Goal: Transaction & Acquisition: Purchase product/service

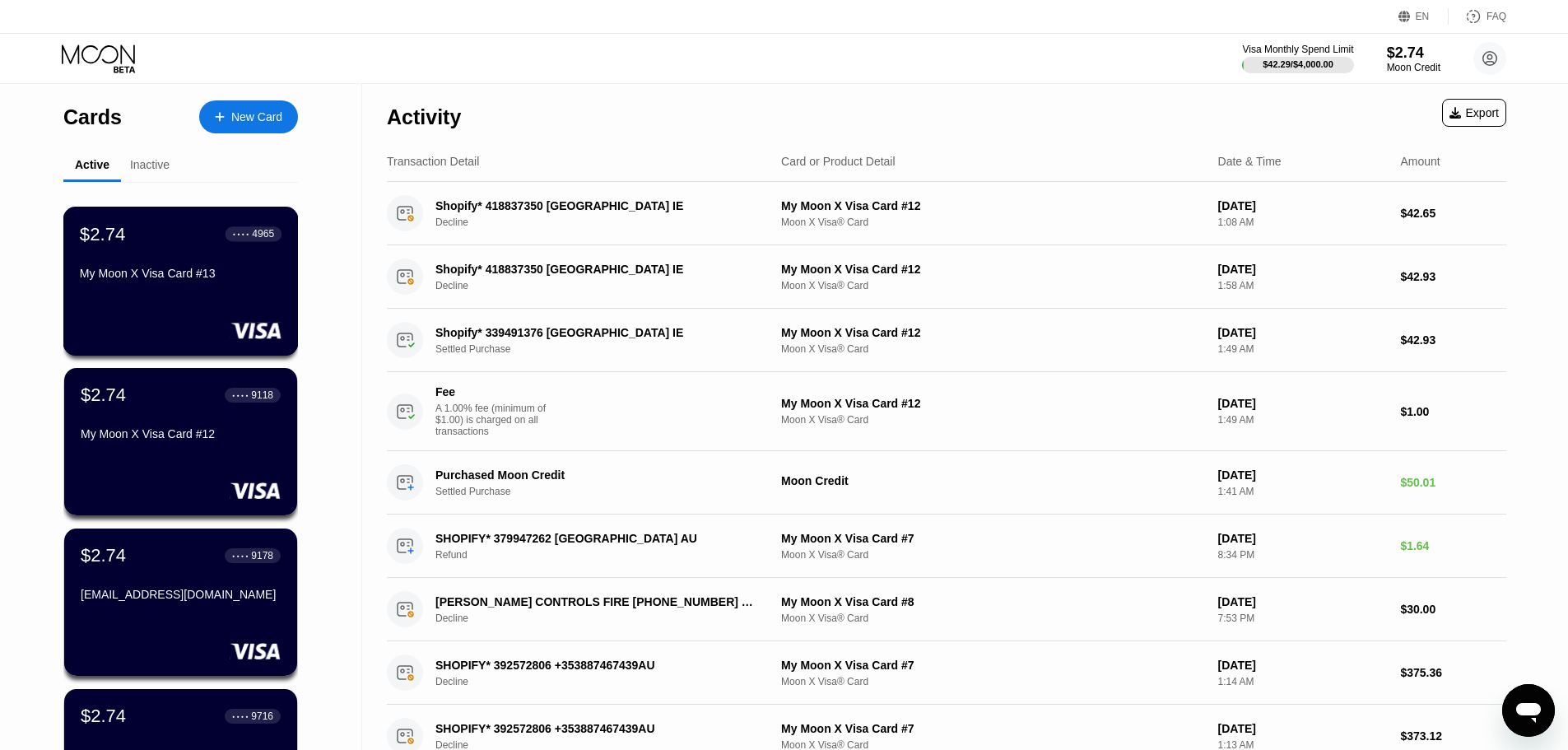
click at [176, 275] on div "My Moon X Visa Card #13" at bounding box center [180, 273] width 202 height 13
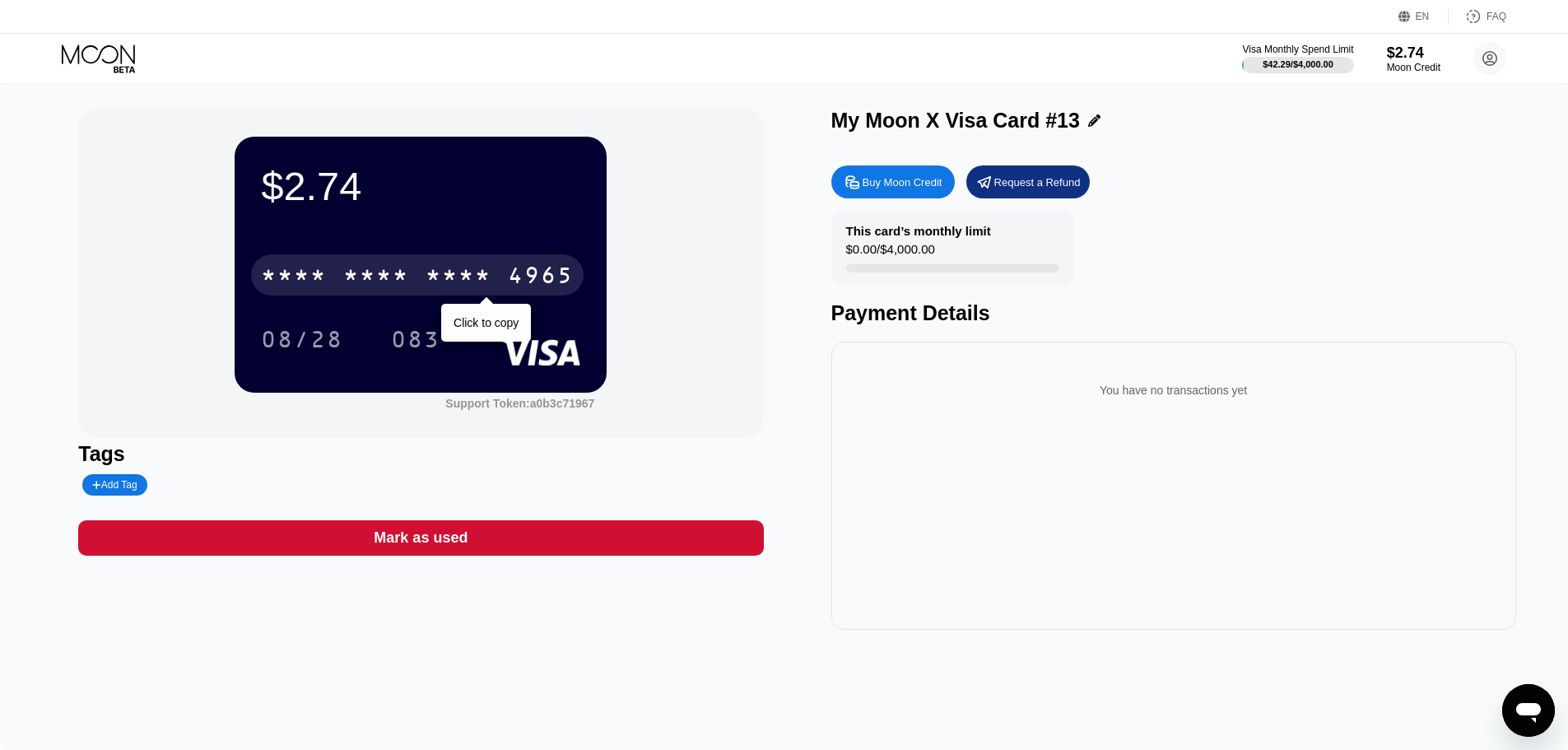
click at [355, 269] on div "* * * *" at bounding box center [376, 277] width 66 height 26
click at [370, 274] on div "6500" at bounding box center [376, 277] width 66 height 26
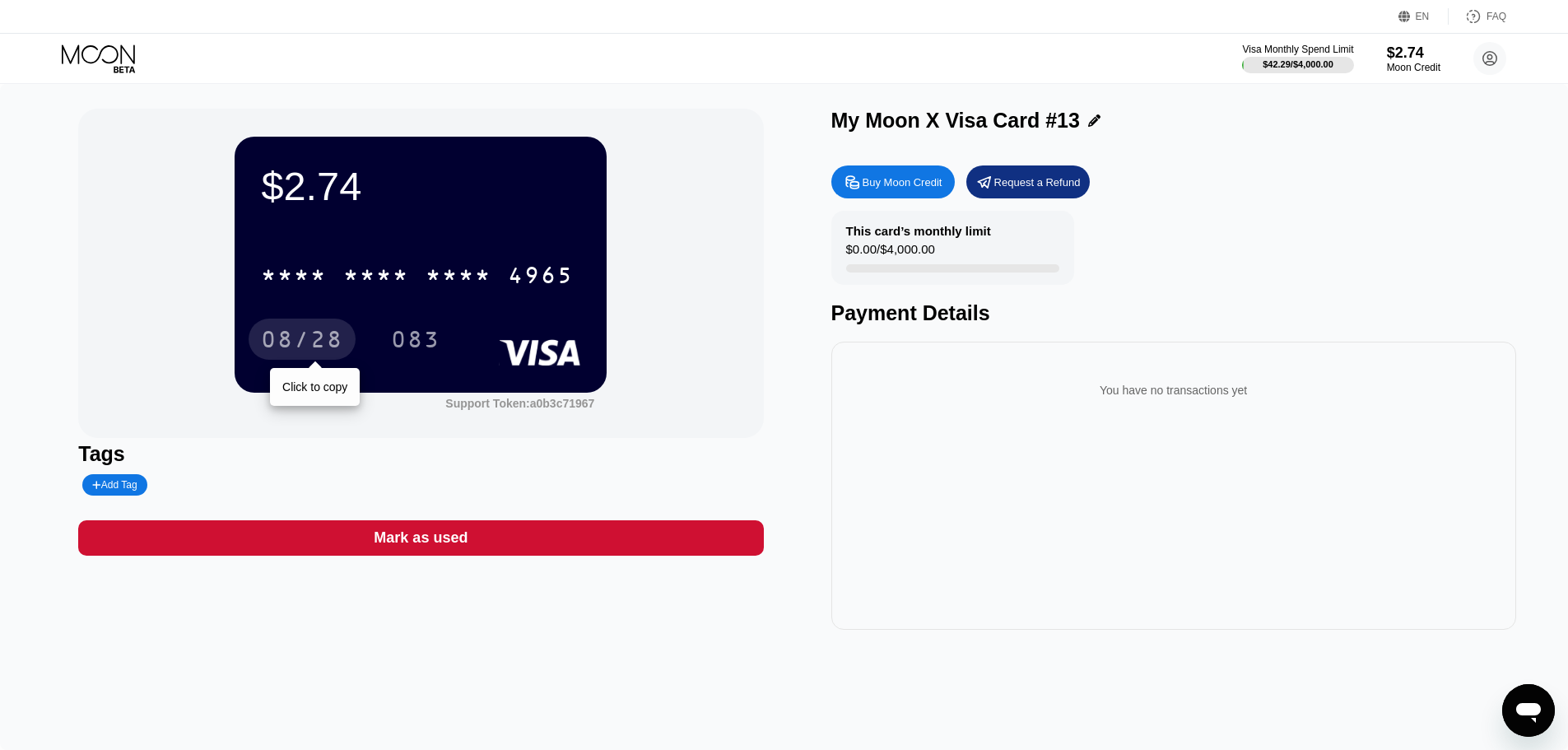
drag, startPoint x: 311, startPoint y: 327, endPoint x: 310, endPoint y: 249, distance: 78.0
click at [310, 327] on div "08/28" at bounding box center [302, 339] width 107 height 41
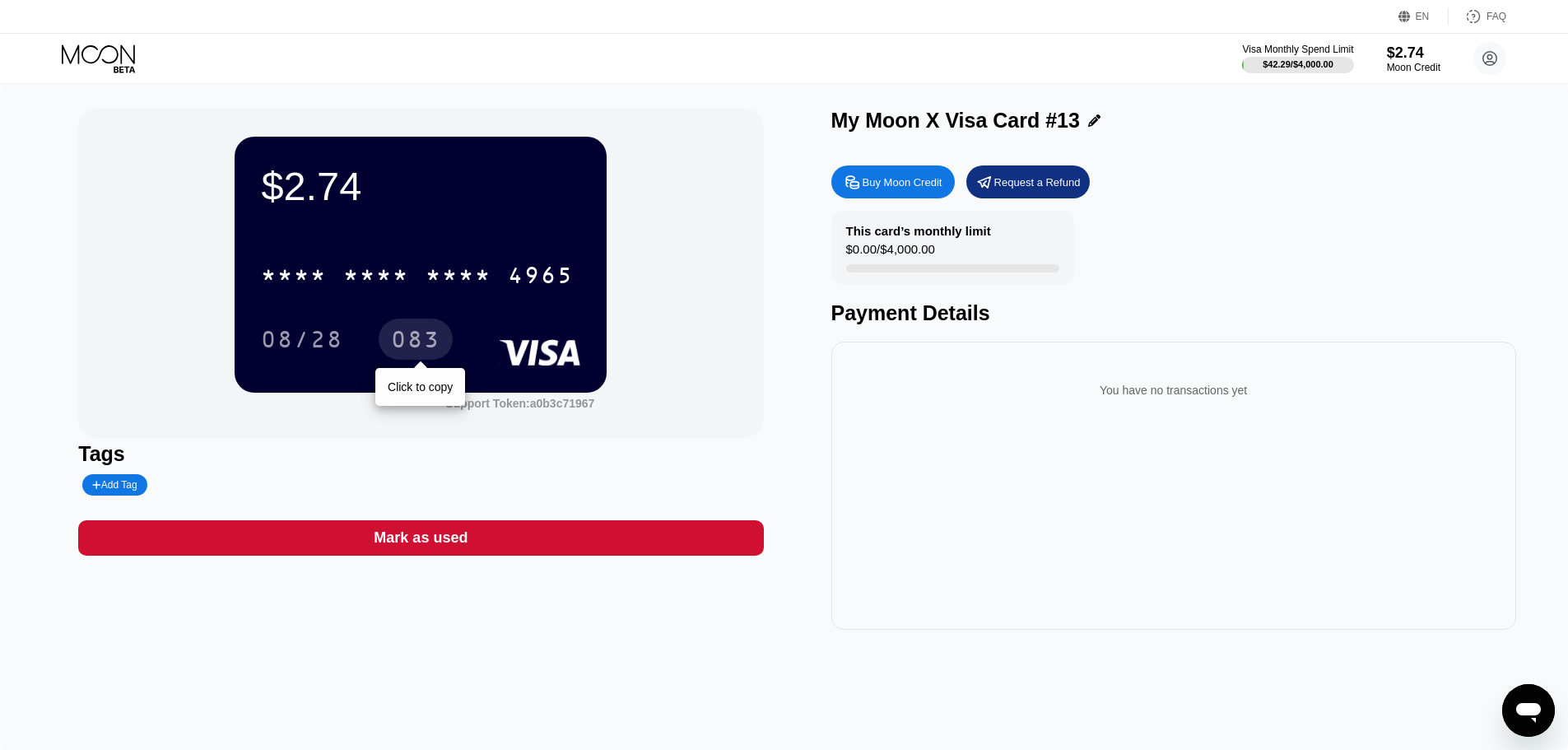
click at [421, 337] on div "083" at bounding box center [416, 341] width 49 height 26
click at [92, 64] on icon at bounding box center [100, 58] width 77 height 29
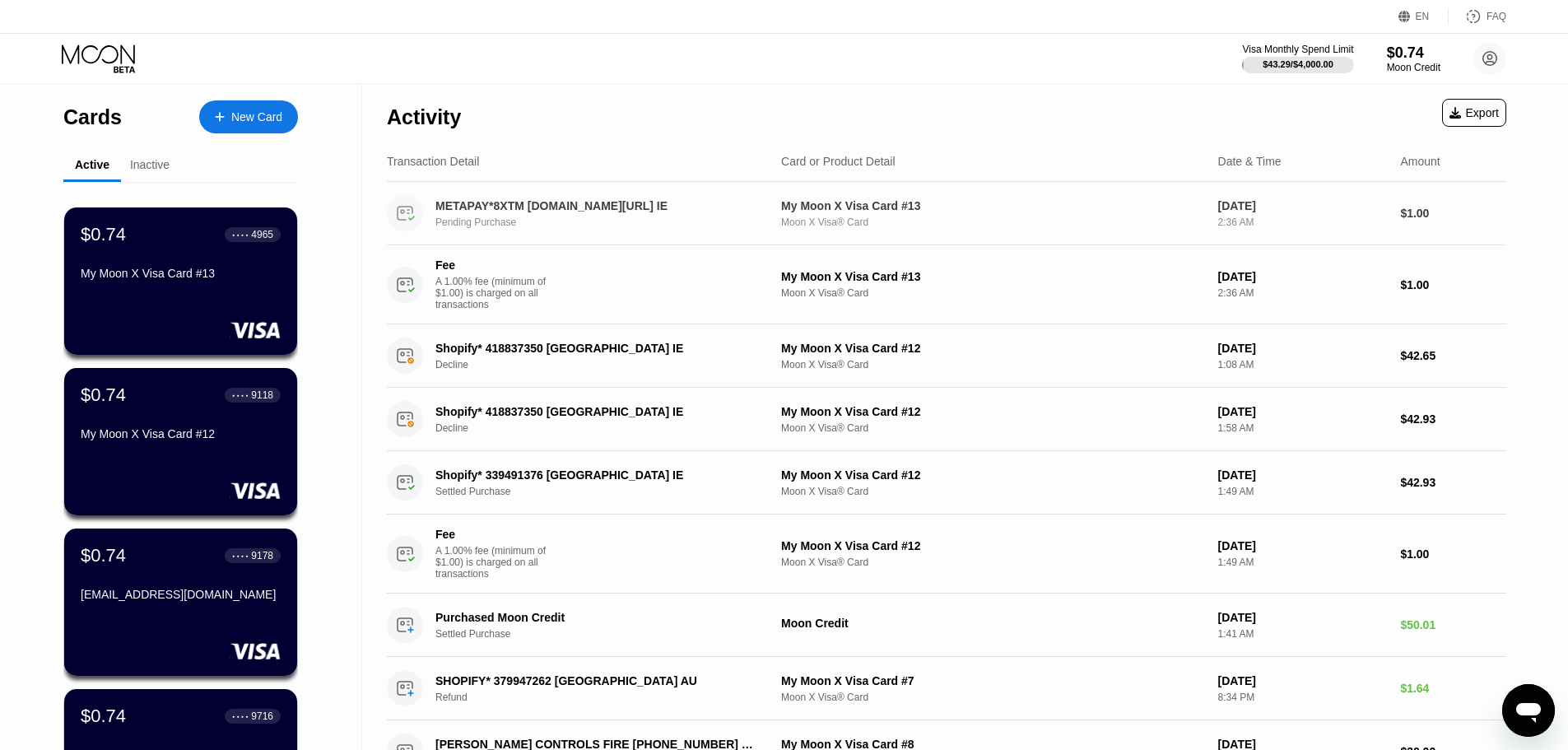
click at [593, 223] on div "Pending Purchase" at bounding box center [606, 221] width 343 height 11
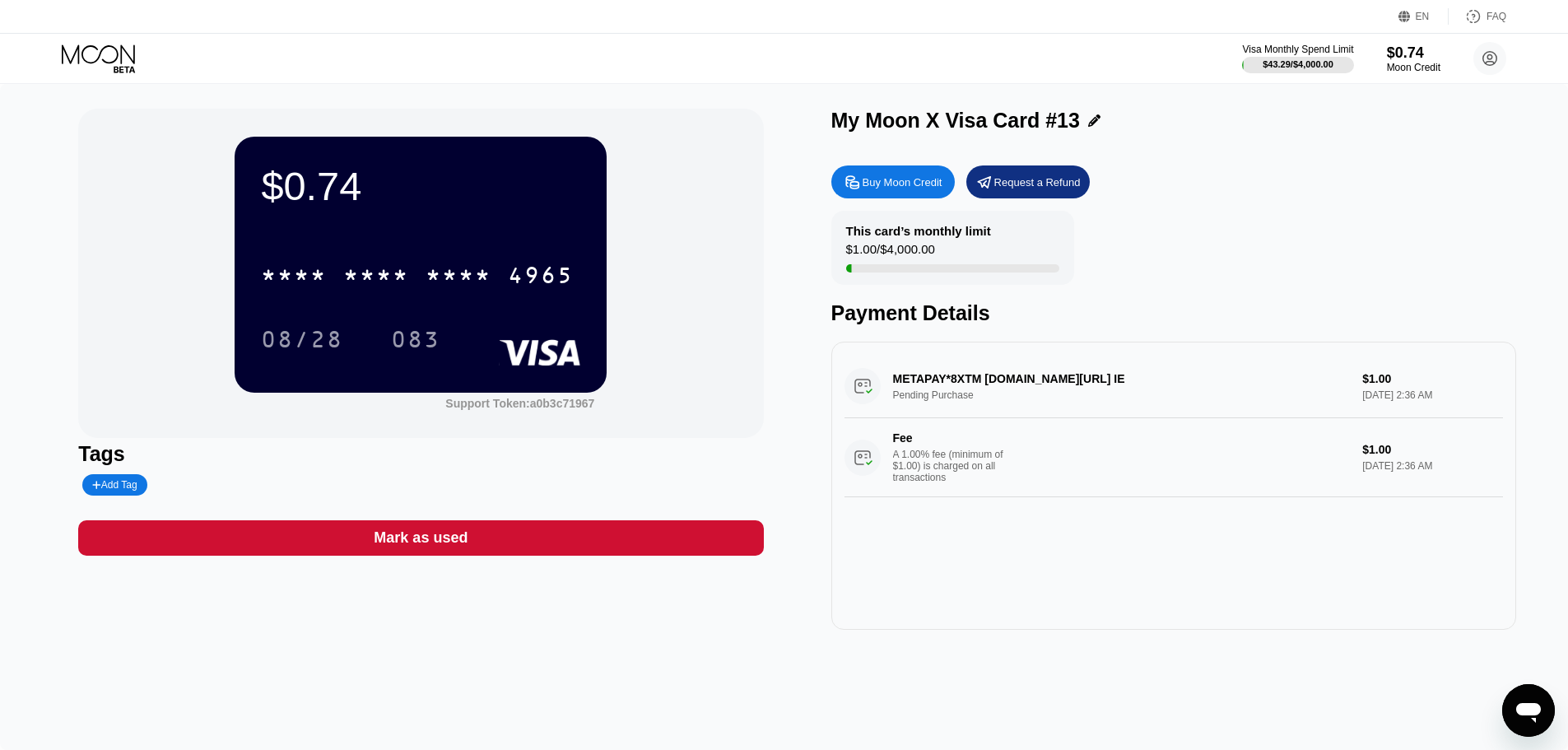
click at [984, 397] on div "METAPAY*8XTM fb.me/cc IE Pending Purchase $1.00 Sep 20, 2025 2:36 AM Fee A 1.00…" at bounding box center [1174, 425] width 658 height 142
click at [927, 384] on div "METAPAY*8XTM fb.me/cc IE Pending Purchase $1.00 Sep 20, 2025 2:36 AM Fee A 1.00…" at bounding box center [1174, 425] width 658 height 142
drag, startPoint x: 952, startPoint y: 386, endPoint x: 1032, endPoint y: 355, distance: 85.8
click at [972, 386] on div "METAPAY*8XTM fb.me/cc IE Pending Purchase $1.00 Sep 20, 2025 2:36 AM Fee A 1.00…" at bounding box center [1174, 425] width 658 height 142
click at [1488, 56] on icon at bounding box center [1490, 59] width 9 height 9
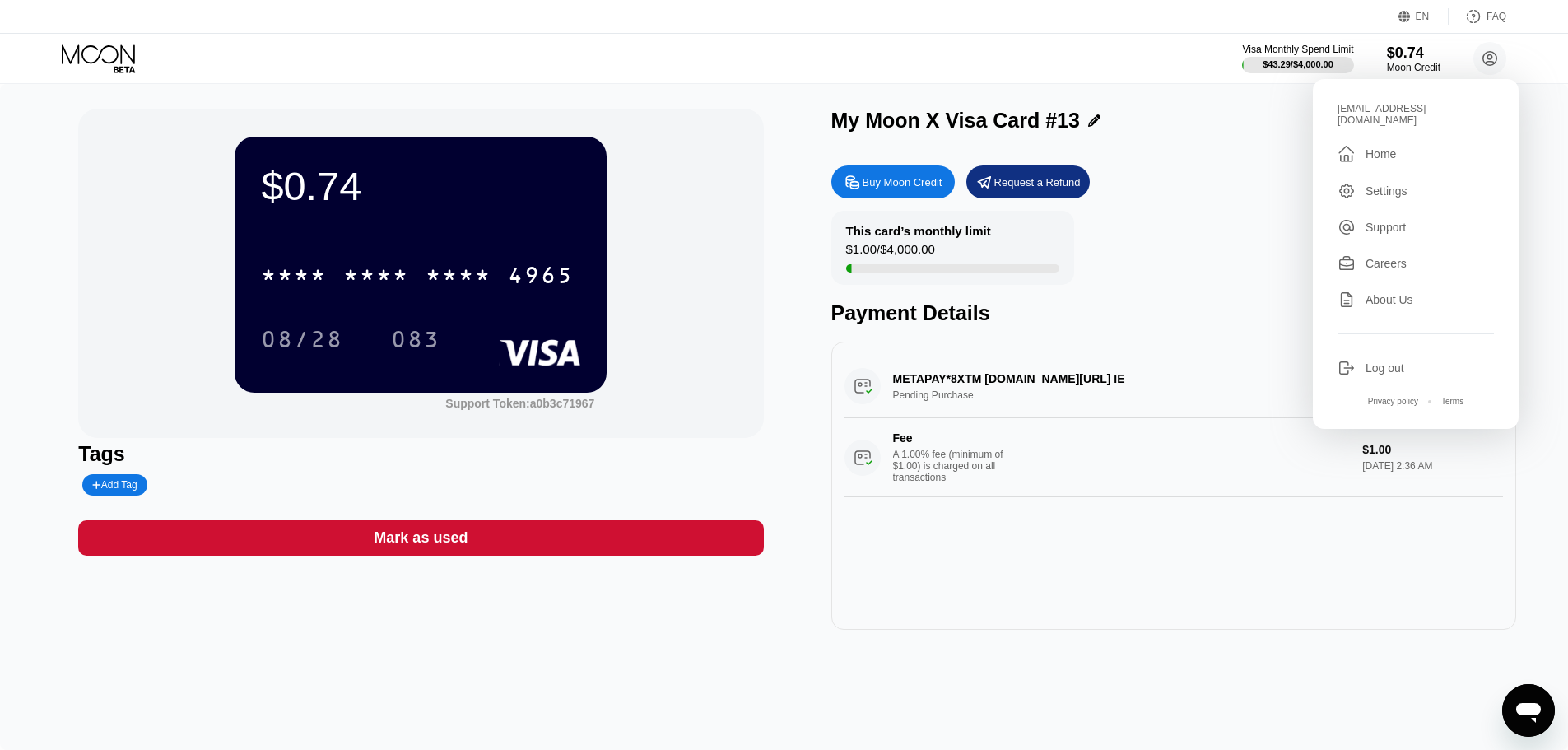
click at [132, 66] on icon at bounding box center [100, 58] width 77 height 29
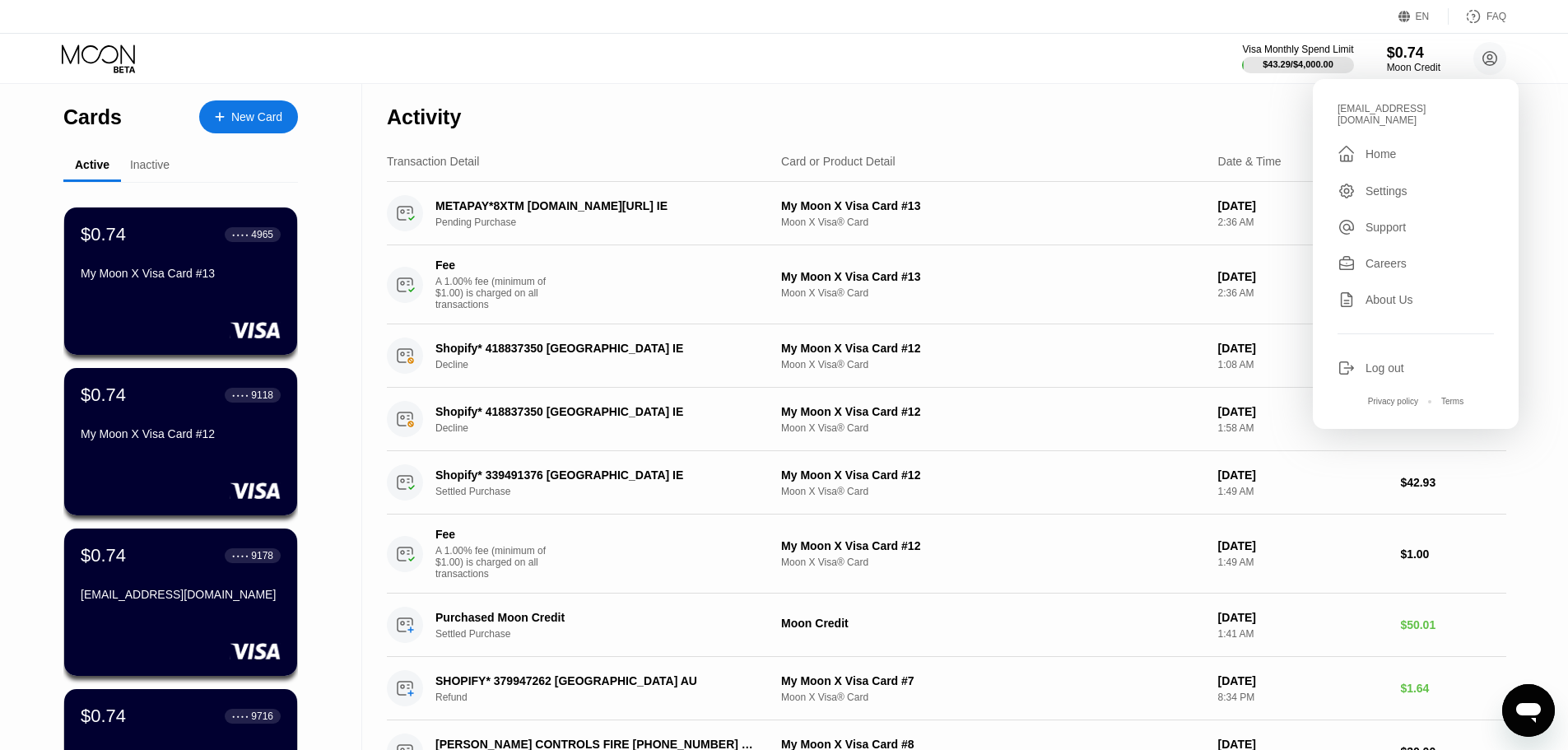
click at [120, 66] on icon at bounding box center [100, 58] width 77 height 29
click at [97, 53] on icon at bounding box center [100, 58] width 77 height 29
click at [113, 58] on icon at bounding box center [100, 58] width 77 height 29
click at [1375, 151] on div "Home" at bounding box center [1381, 154] width 31 height 13
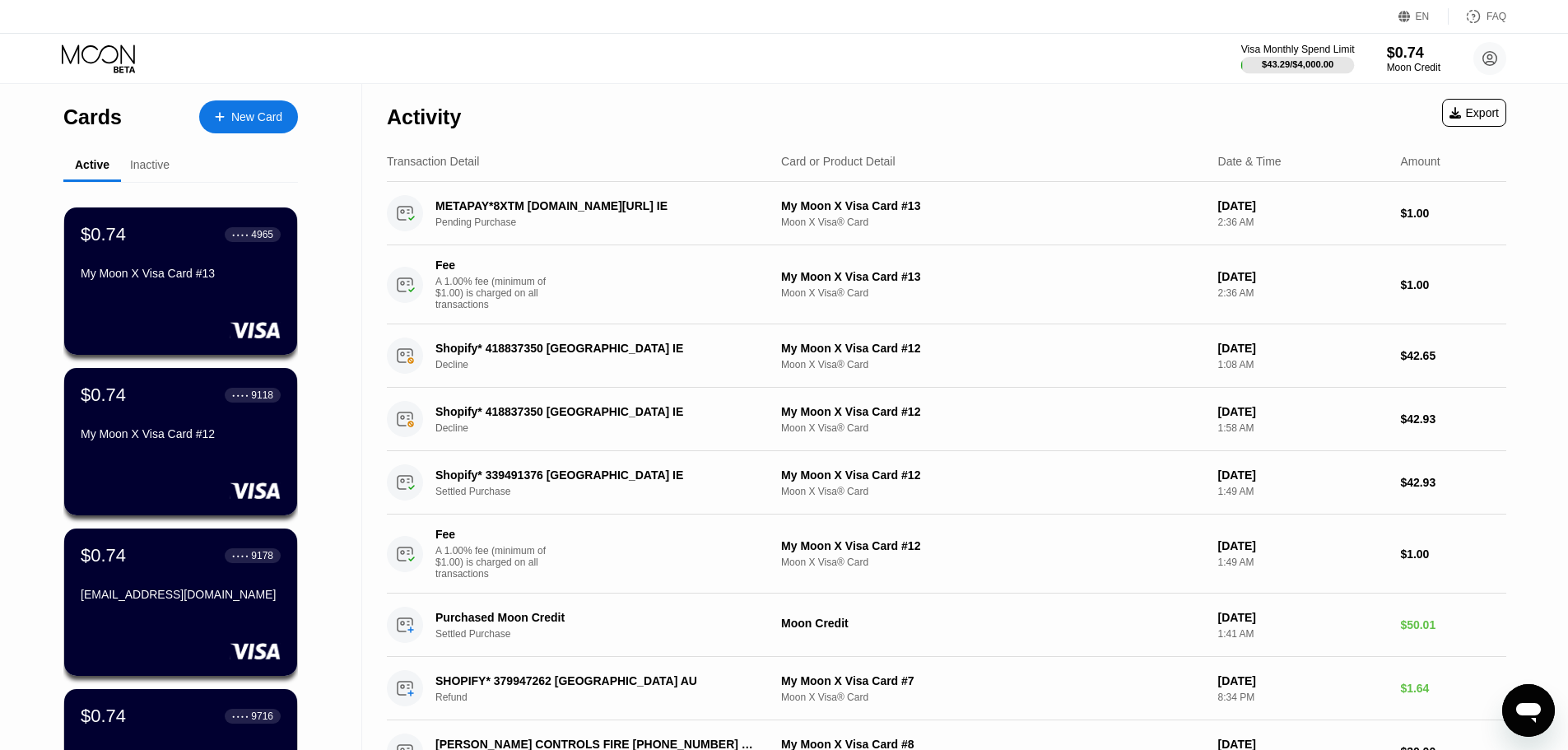
click at [1310, 67] on div "$43.29 / $4,000.00" at bounding box center [1297, 64] width 71 height 10
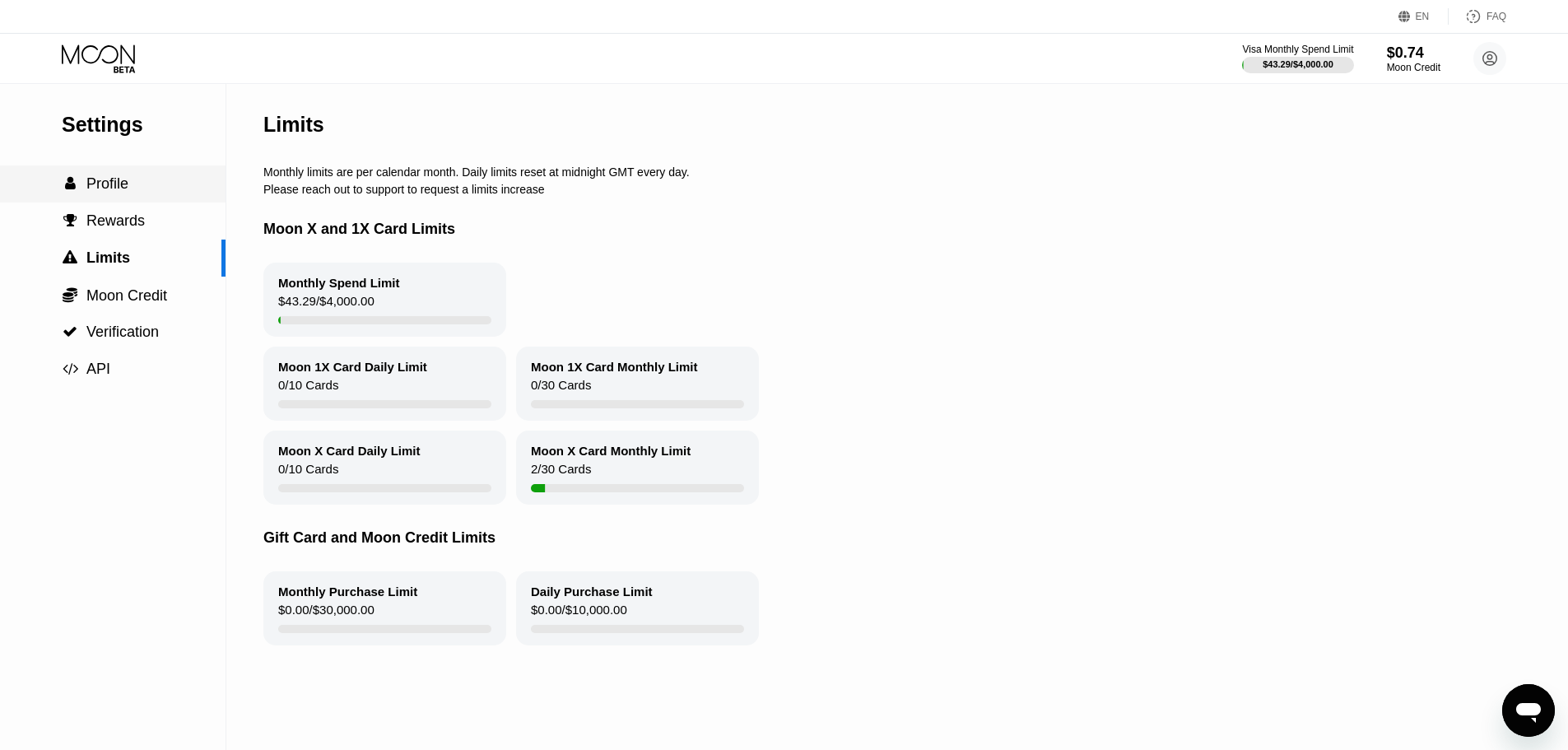
click at [141, 192] on div " Profile" at bounding box center [113, 184] width 226 height 18
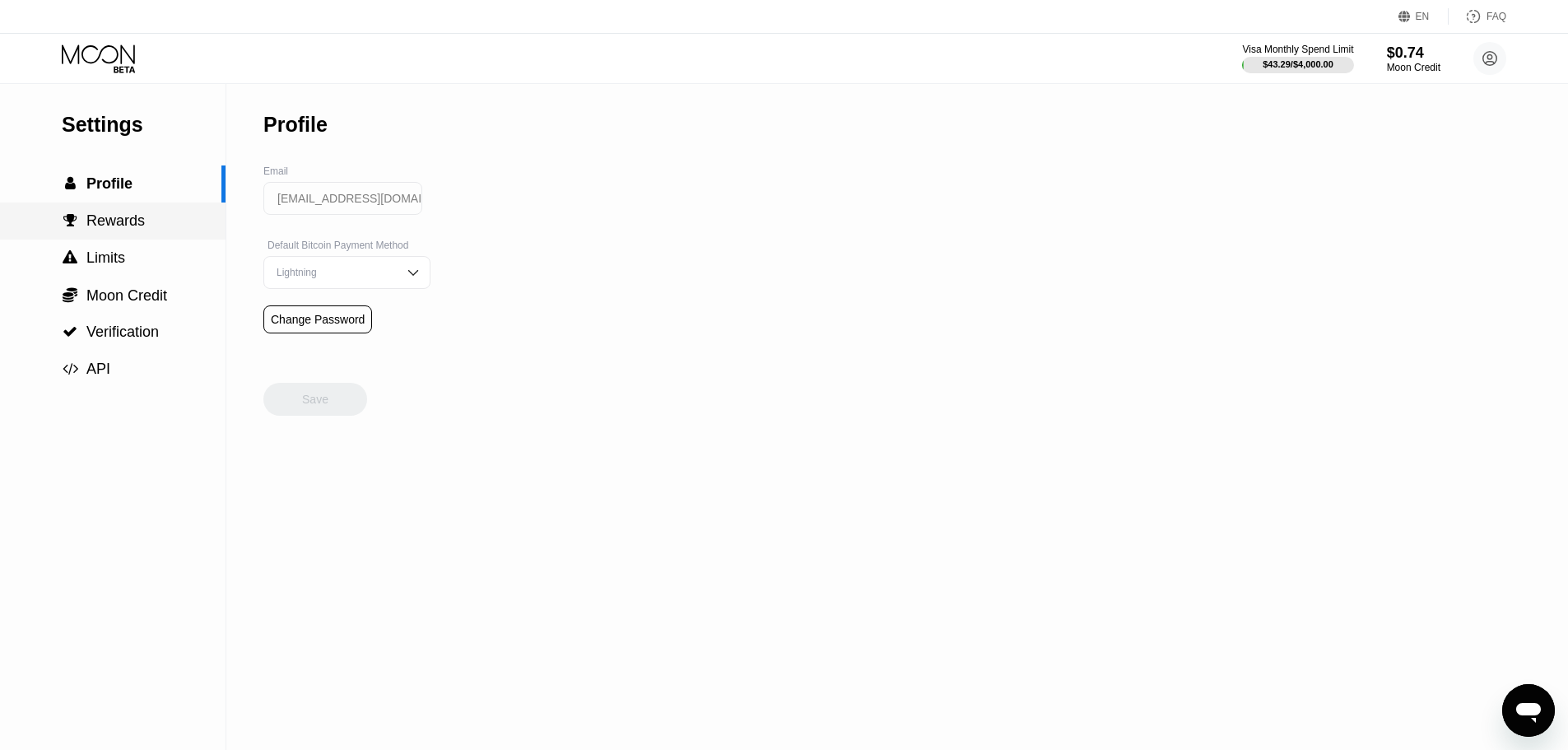
click at [173, 229] on div " Rewards" at bounding box center [113, 221] width 226 height 18
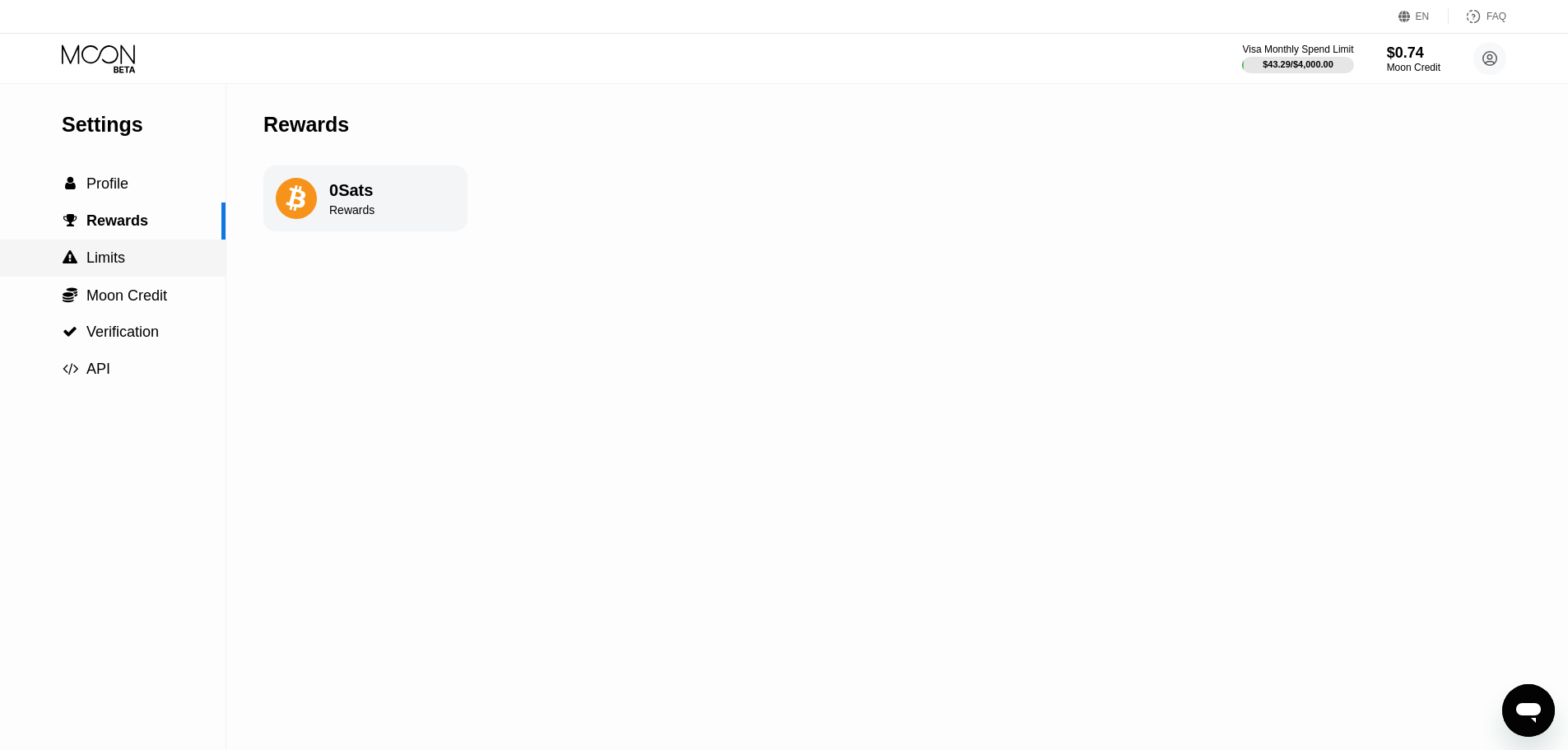
click at [140, 262] on div " Limits" at bounding box center [113, 259] width 226 height 18
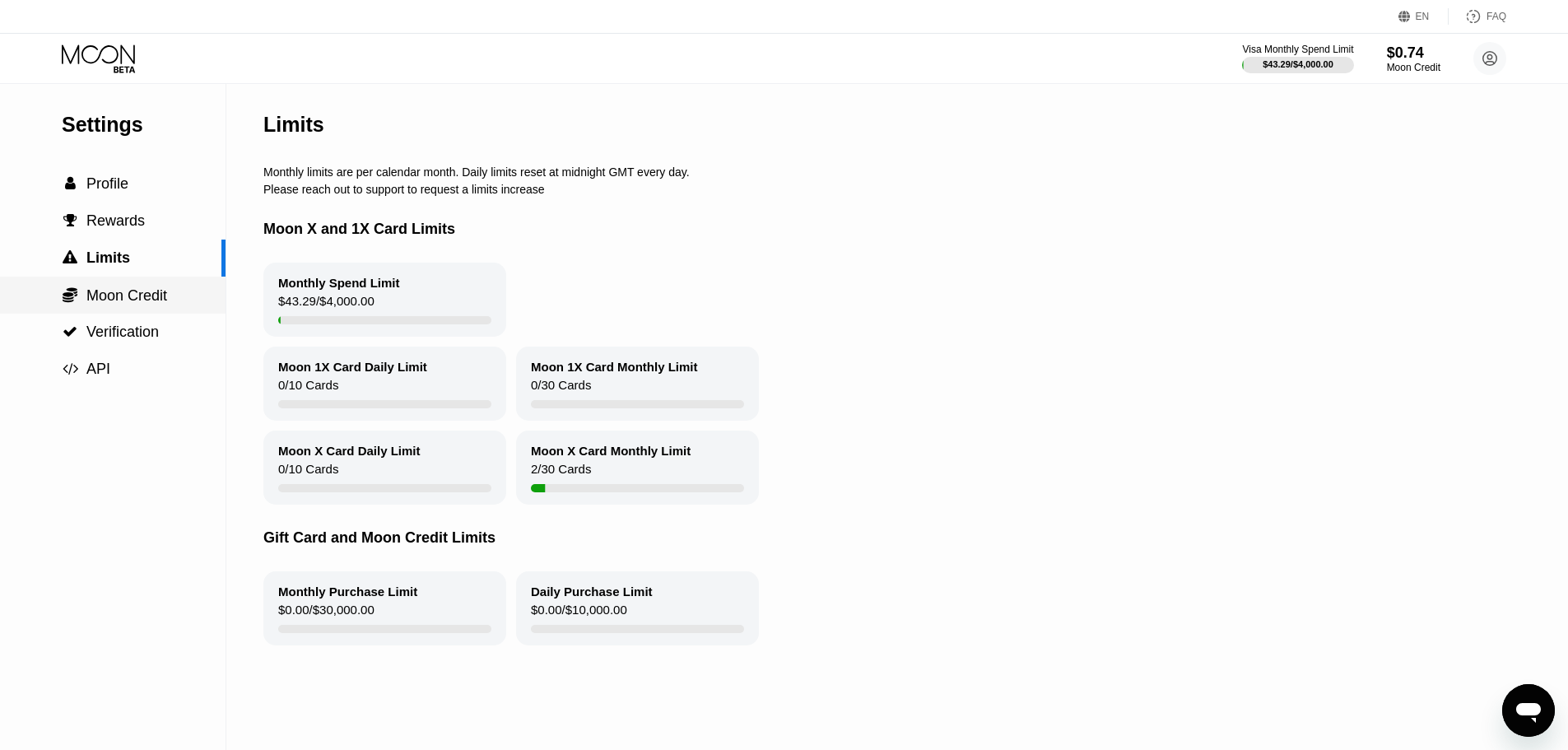
click at [150, 301] on span "Moon Credit" at bounding box center [126, 296] width 80 height 17
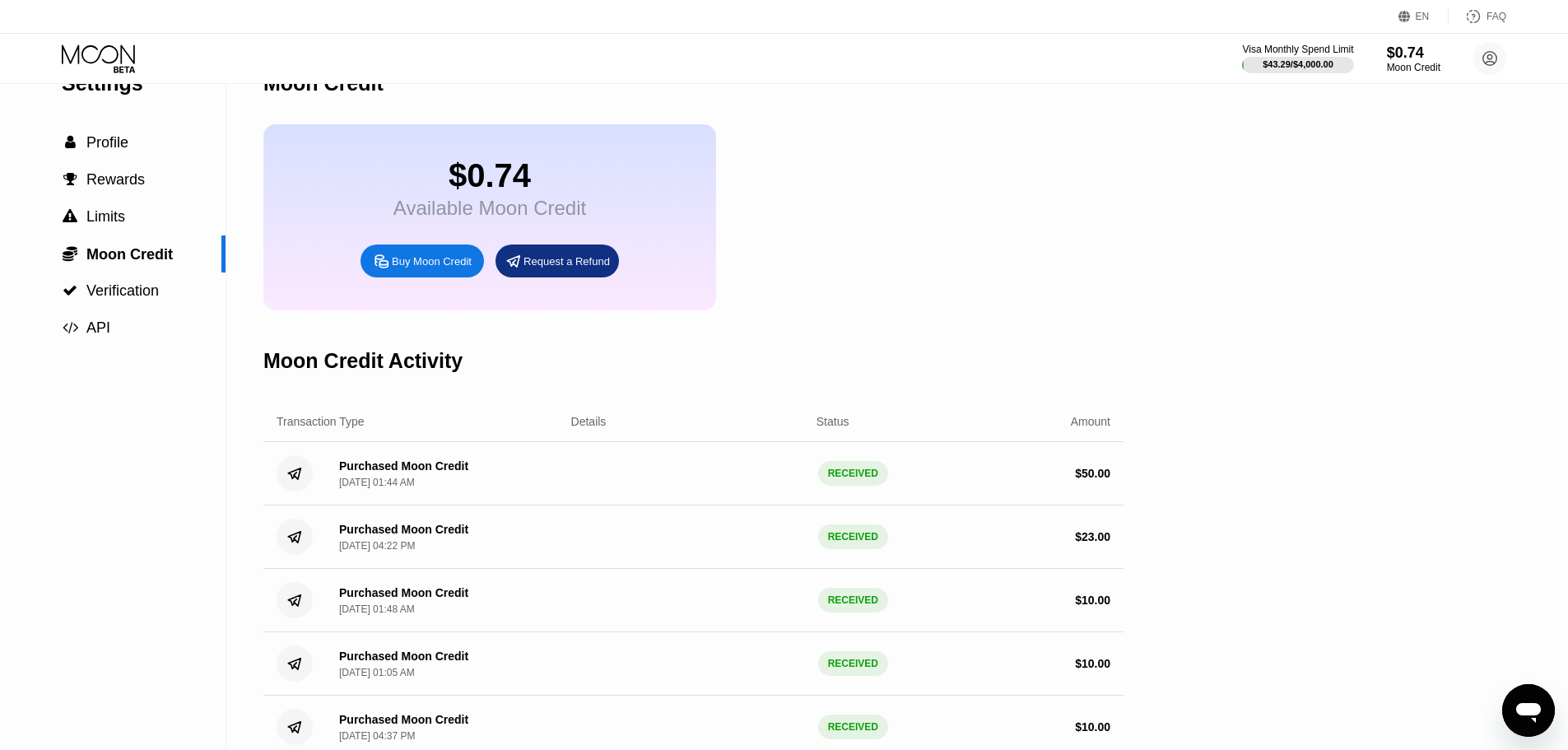
scroll to position [82, 0]
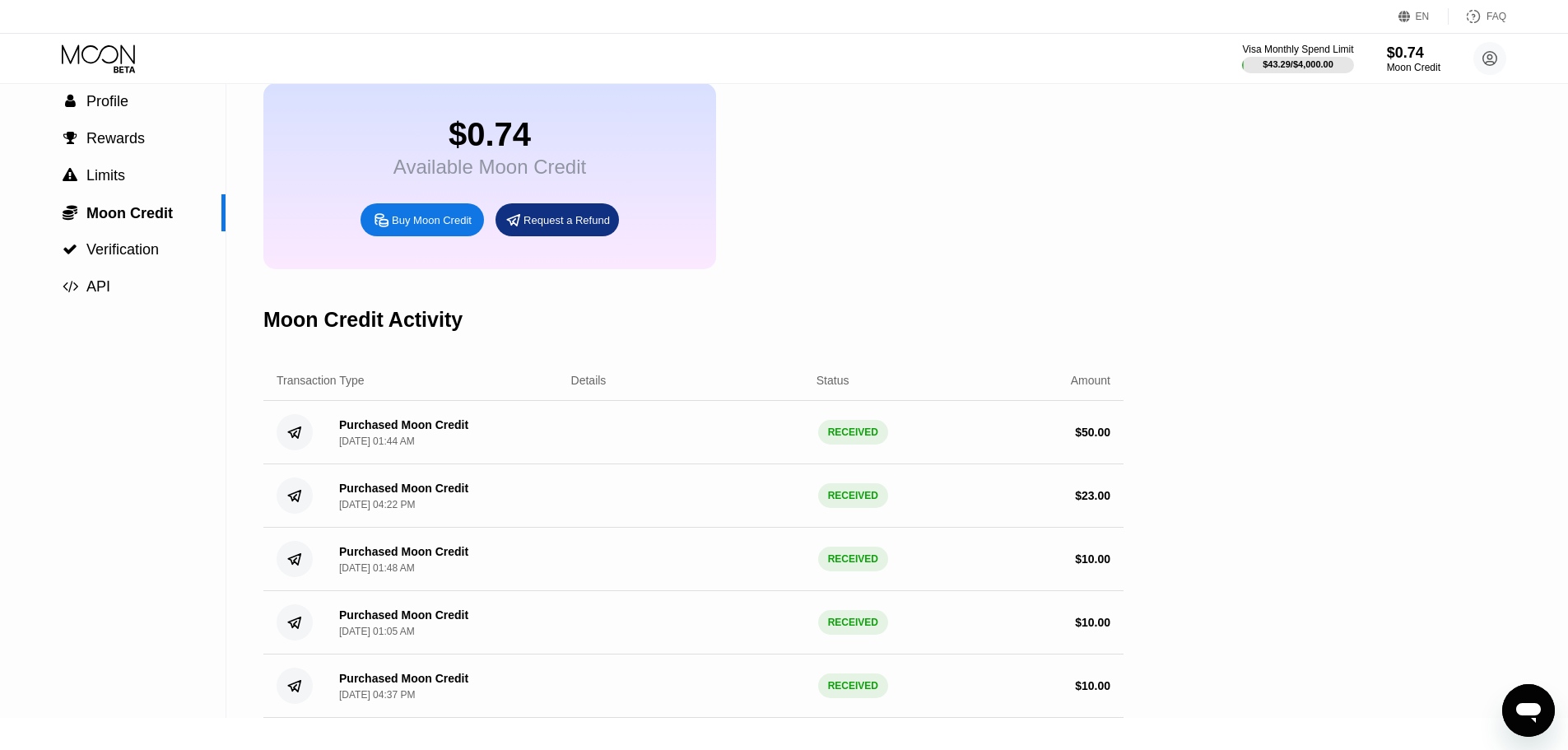
click at [453, 227] on div "Buy Moon Credit" at bounding box center [431, 221] width 79 height 14
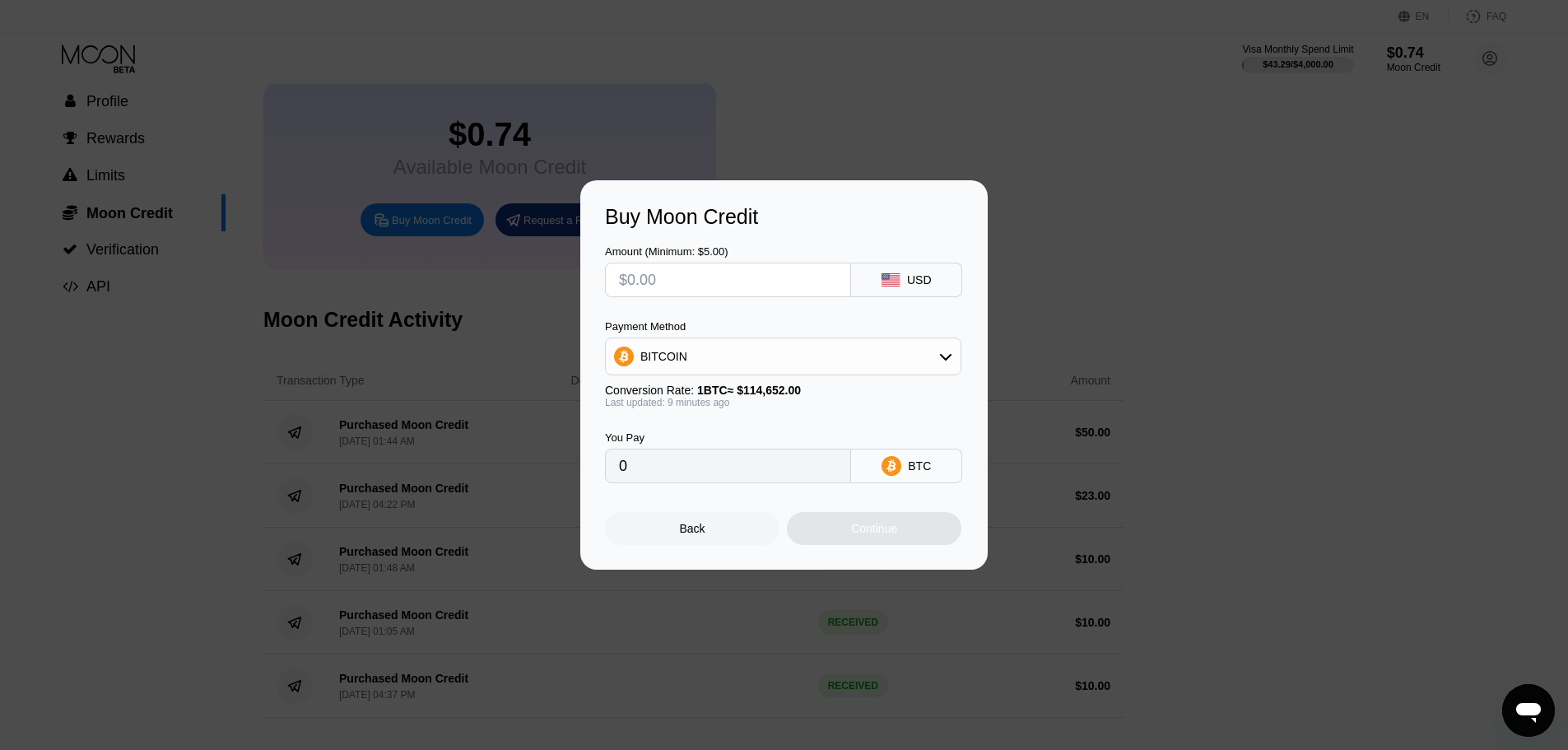
click at [740, 291] on input "text" at bounding box center [727, 280] width 218 height 33
click at [852, 351] on div "BITCOIN" at bounding box center [784, 356] width 355 height 33
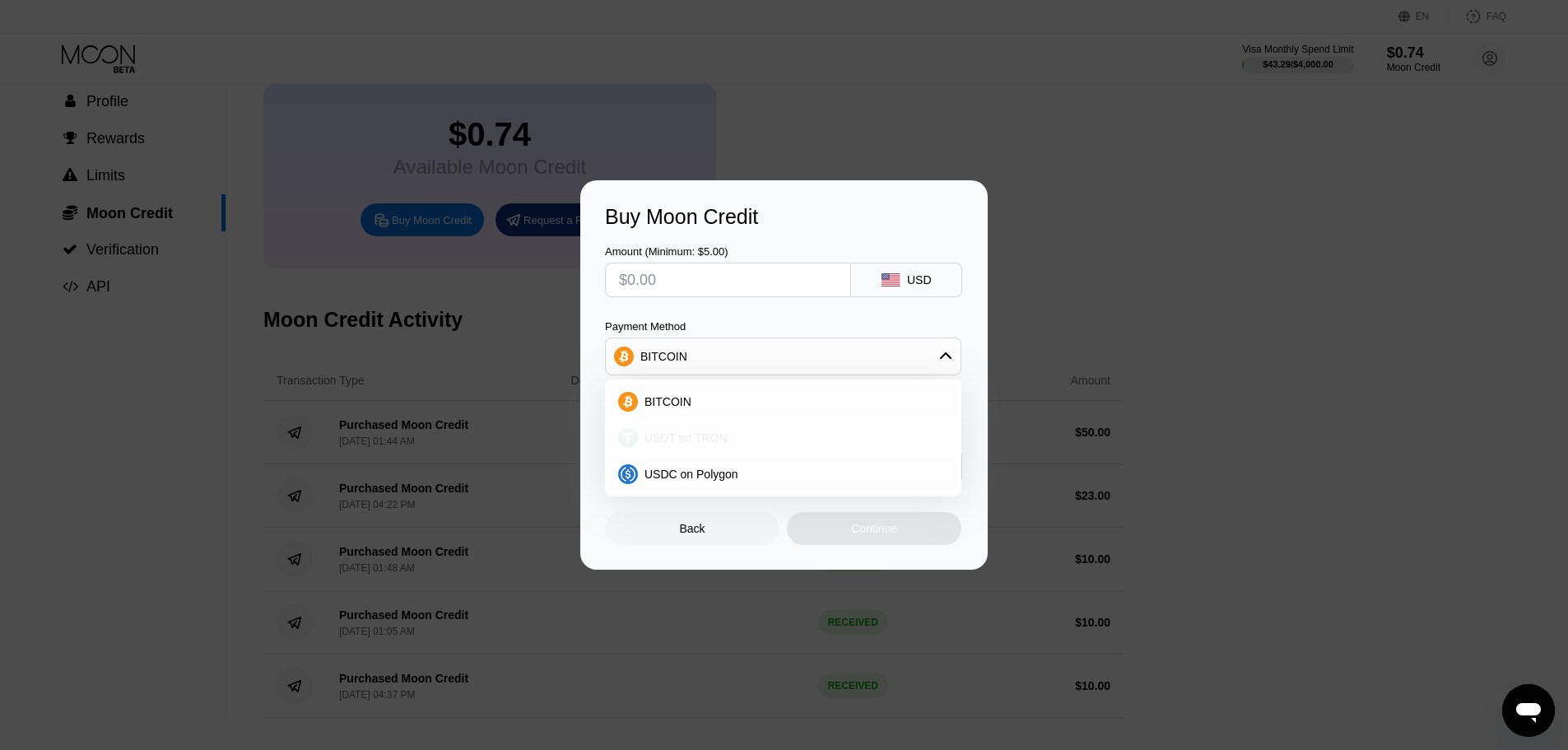
drag, startPoint x: 716, startPoint y: 432, endPoint x: 713, endPoint y: 398, distance: 34.1
click at [716, 431] on span "USDT on TRON" at bounding box center [686, 438] width 83 height 13
type input "0.00"
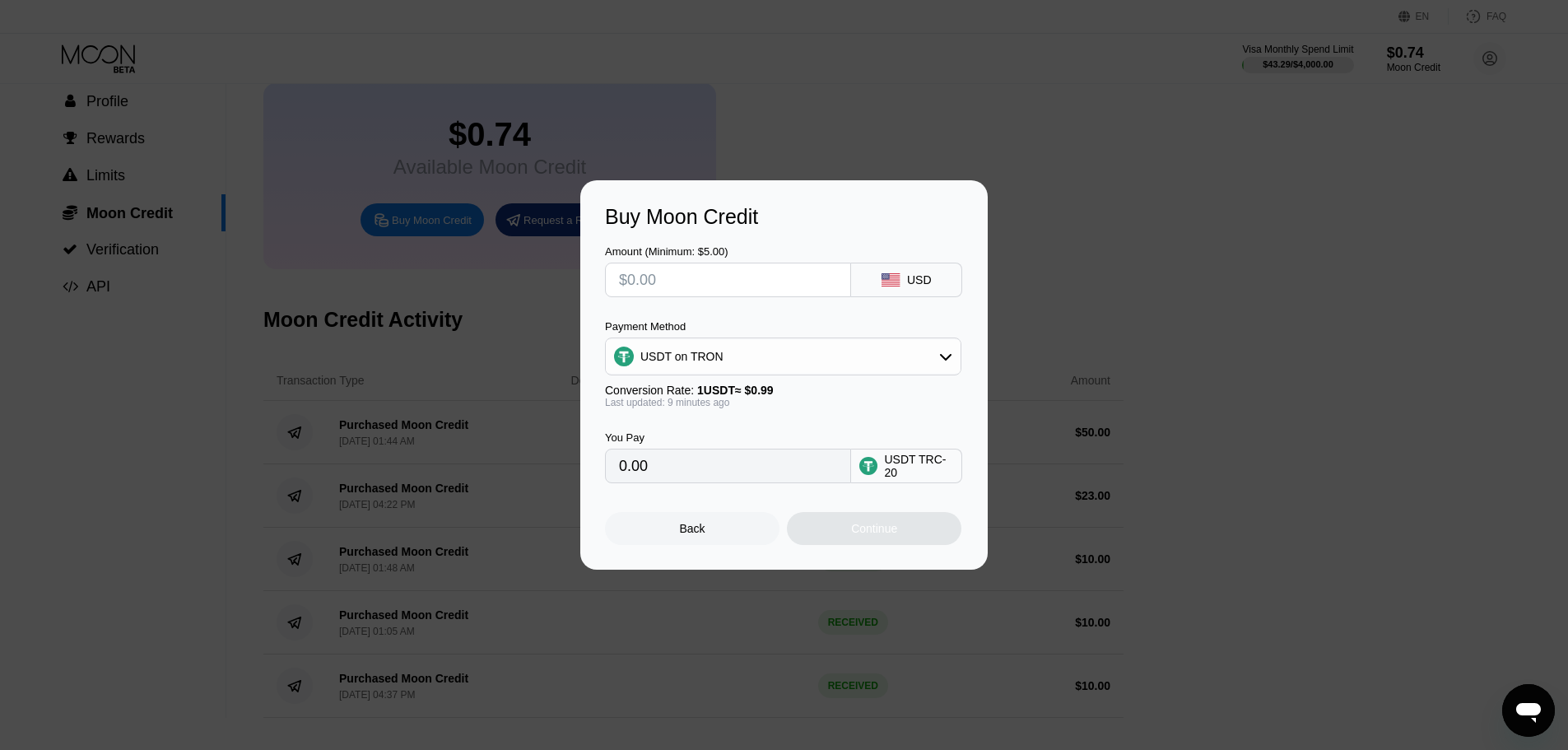
click at [713, 287] on input "text" at bounding box center [727, 280] width 218 height 33
type input "$5"
type input "5.05"
type input "$52"
type input "52.53"
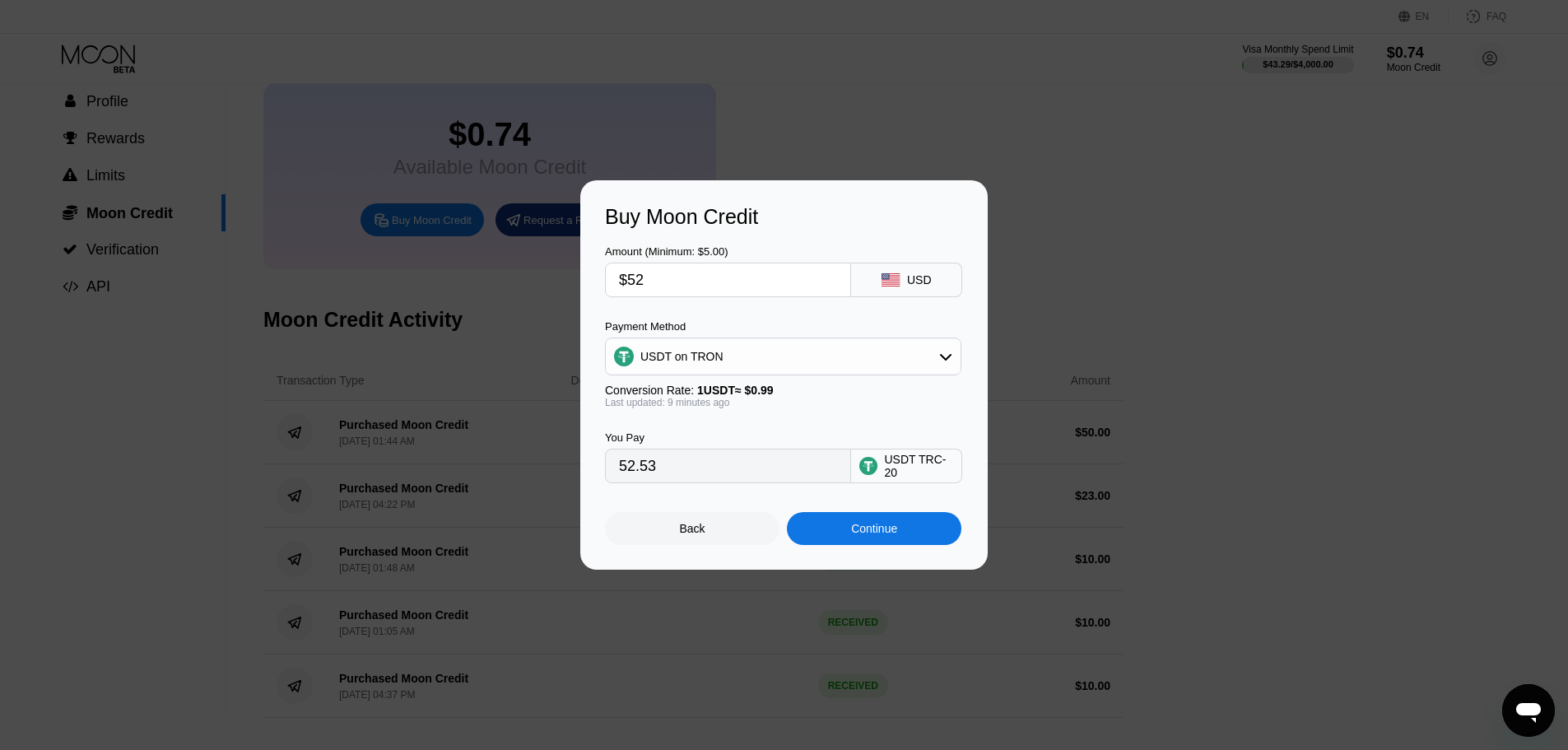
type input "$5"
type input "5.05"
type input "$51"
type input "51.52"
type input "$51"
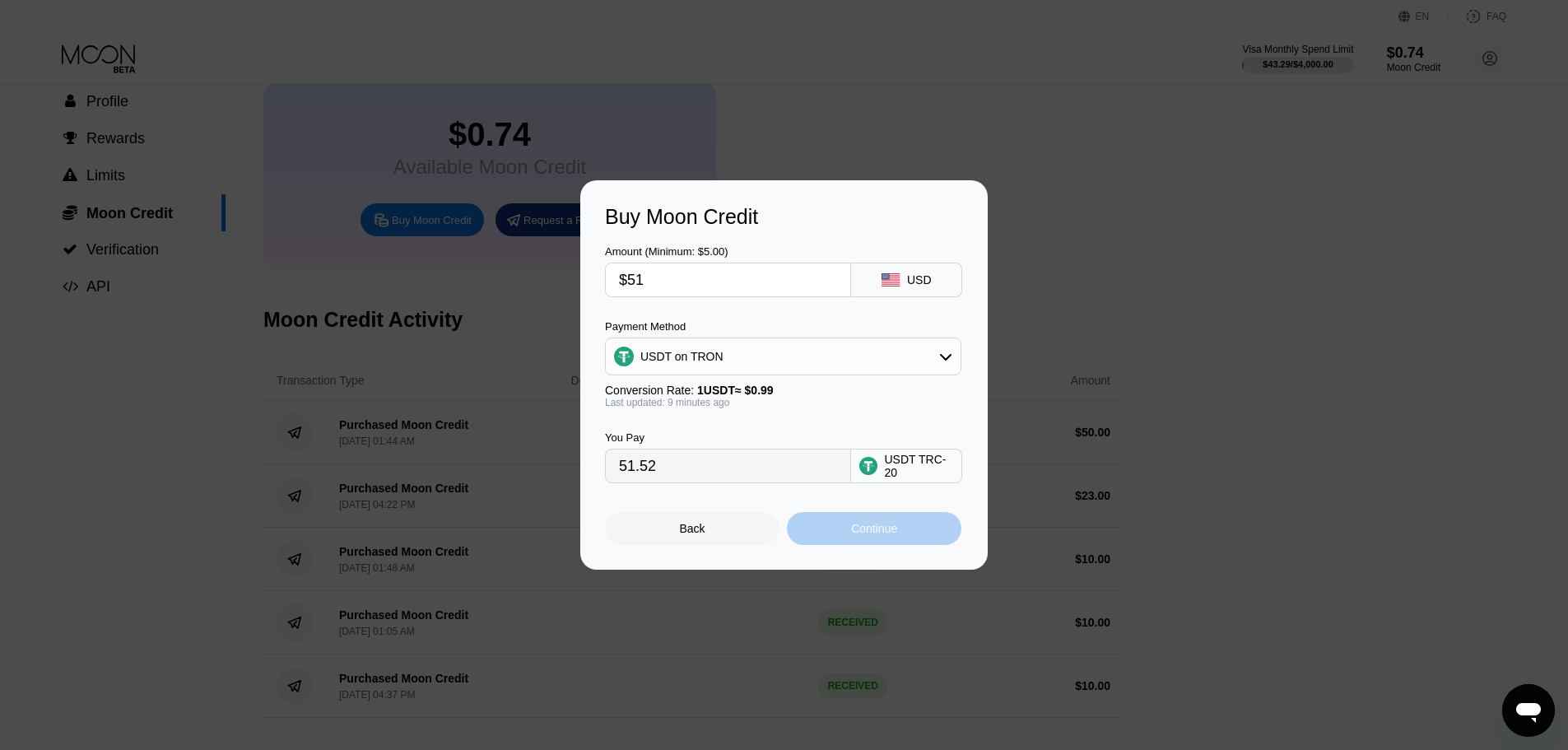
click at [854, 535] on div "Continue" at bounding box center [874, 528] width 46 height 13
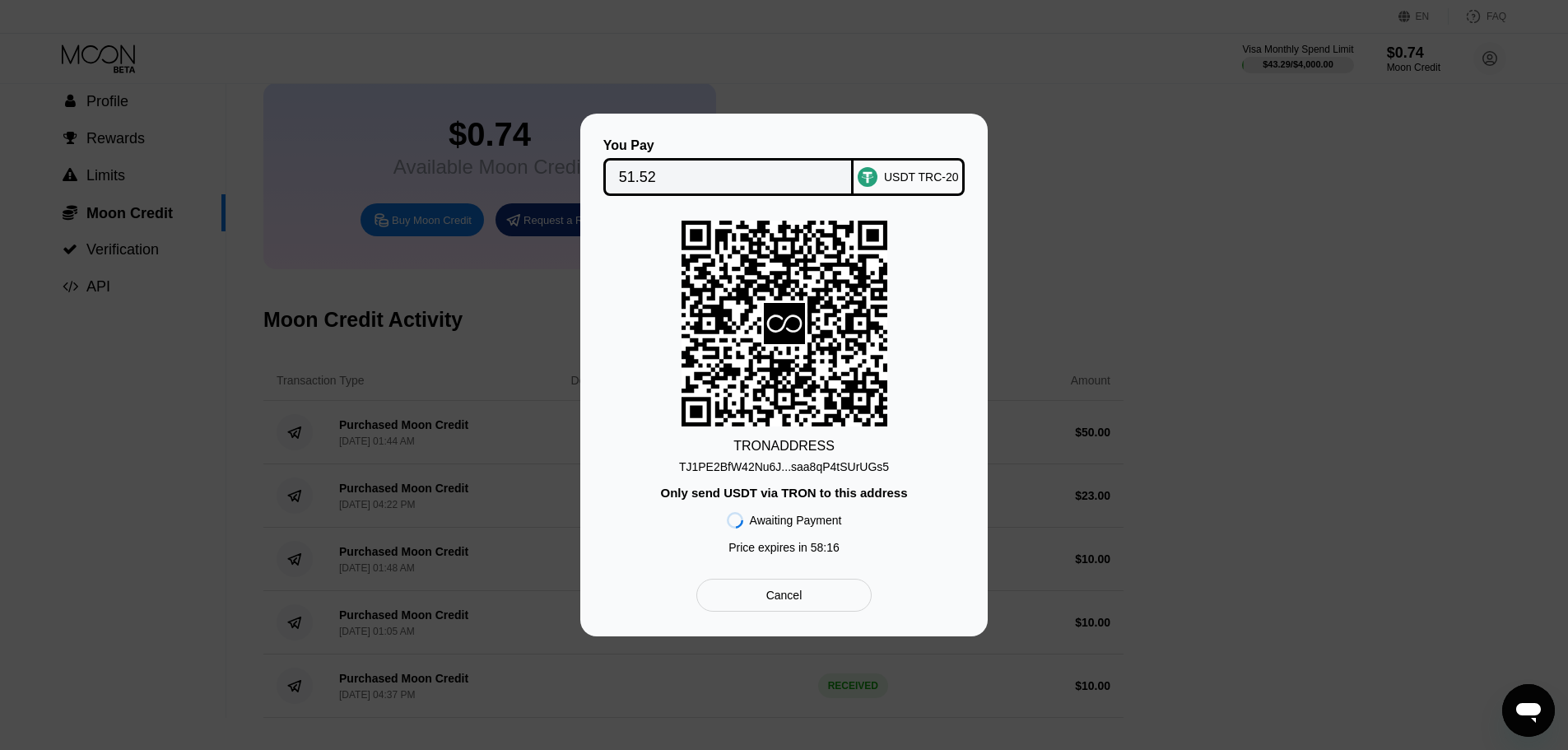
click at [701, 175] on input "51.52" at bounding box center [728, 176] width 220 height 33
click at [784, 603] on div "Cancel" at bounding box center [784, 595] width 36 height 15
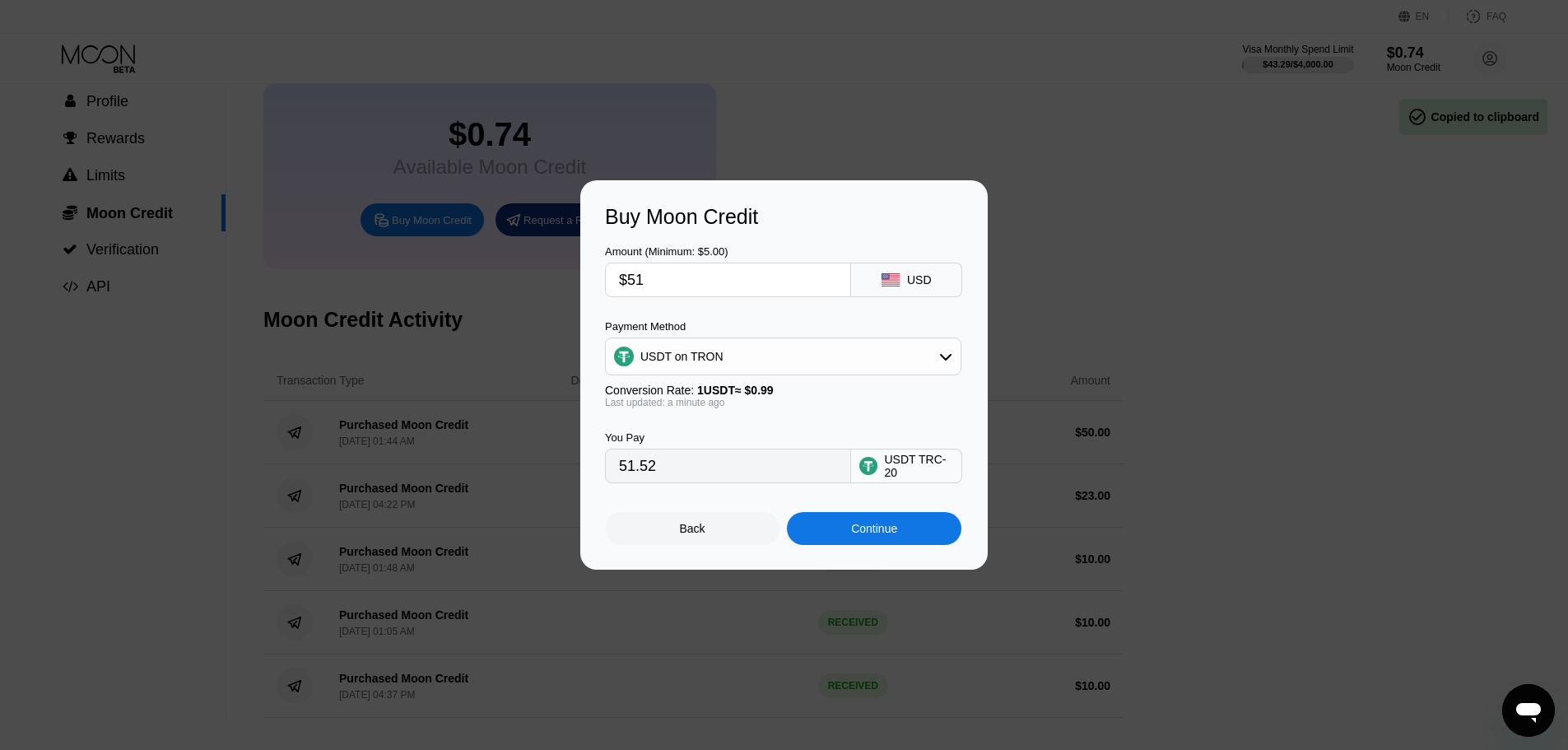
click at [699, 272] on input "$51" at bounding box center [727, 280] width 218 height 33
type input "$5"
type input "5.05"
type input "$50"
type input "50.51"
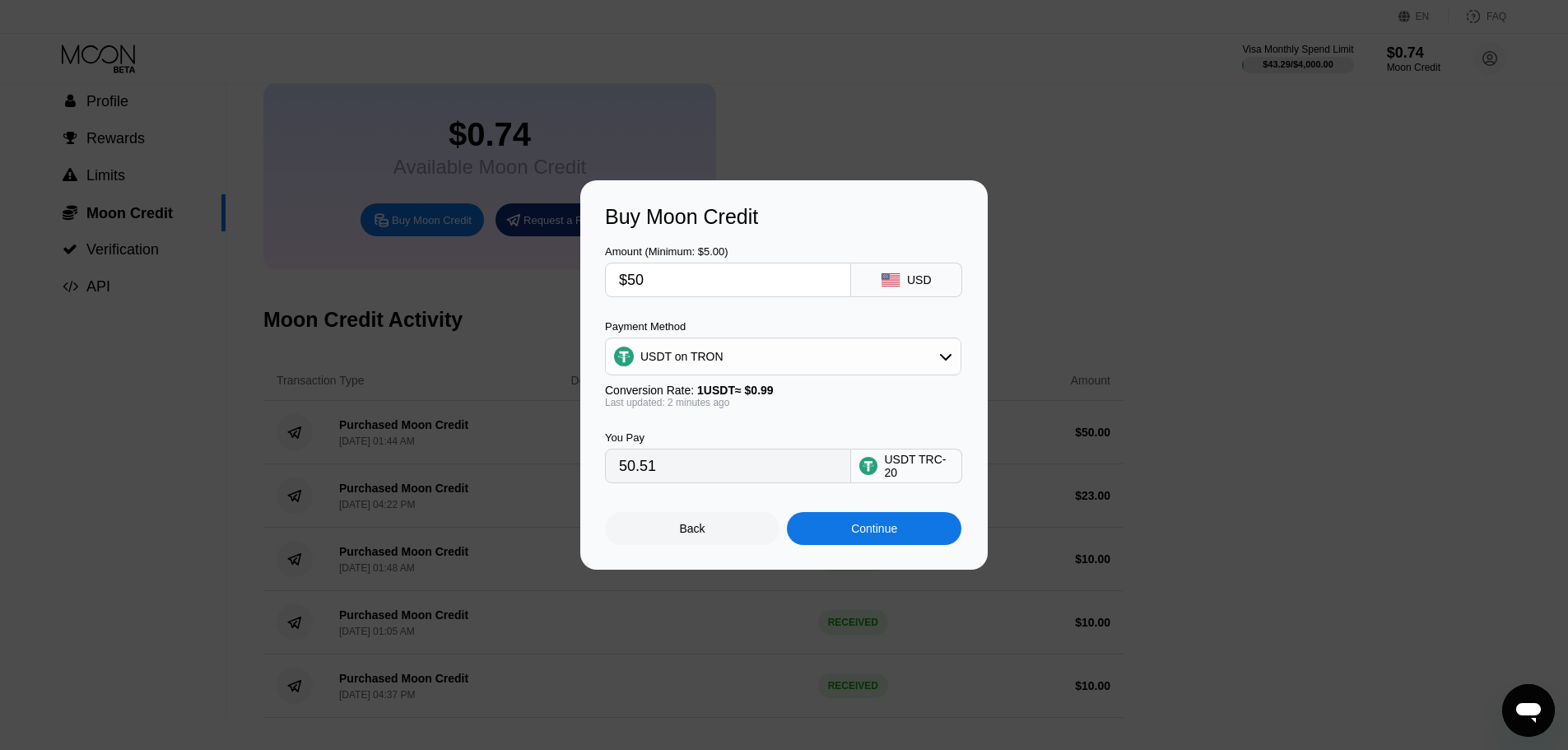
type input "$5"
type input "5.05"
type input "0.00"
type input "$4"
type input "4.04"
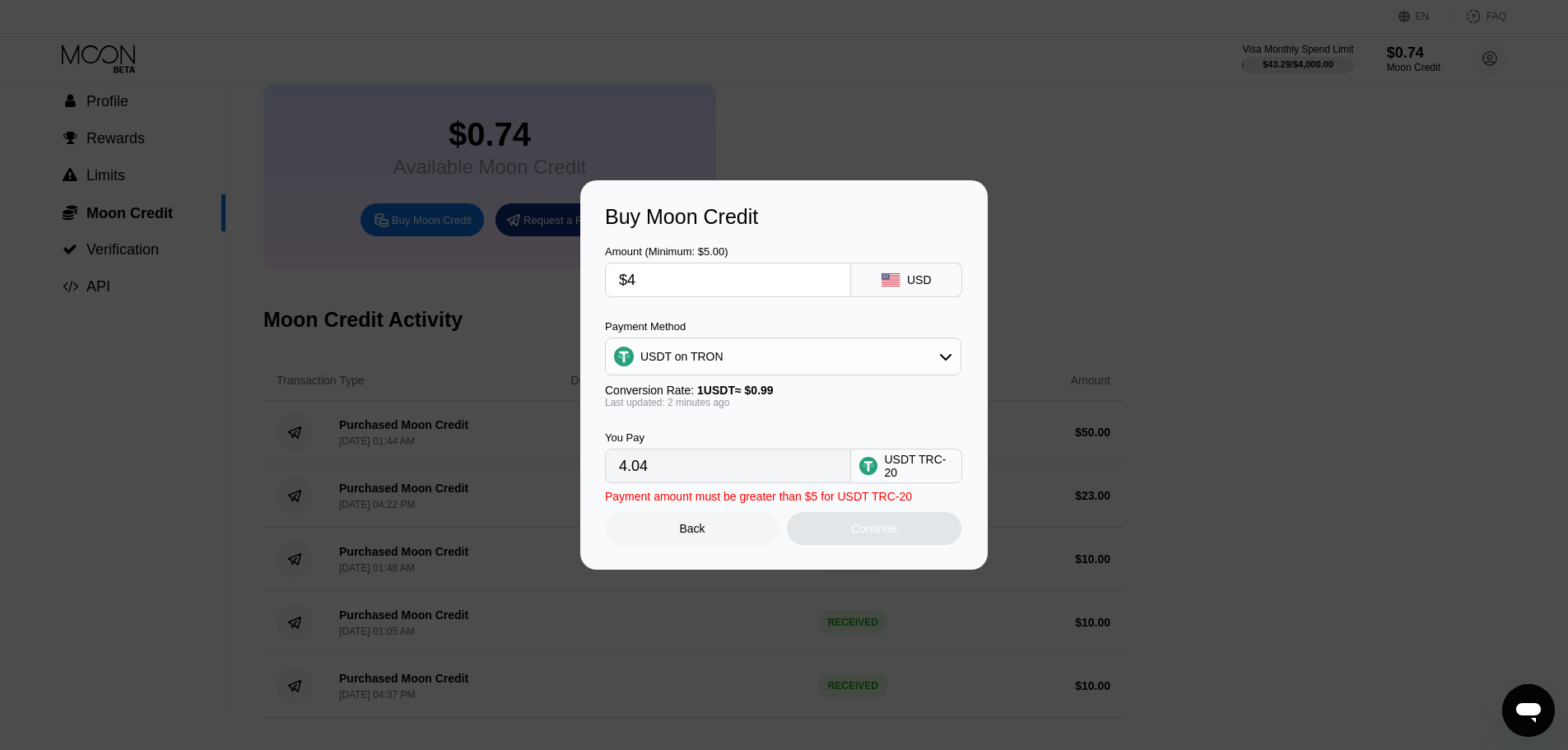
type input "$49"
type input "49.49"
type input "$49"
click at [846, 541] on div "Continue" at bounding box center [874, 528] width 175 height 33
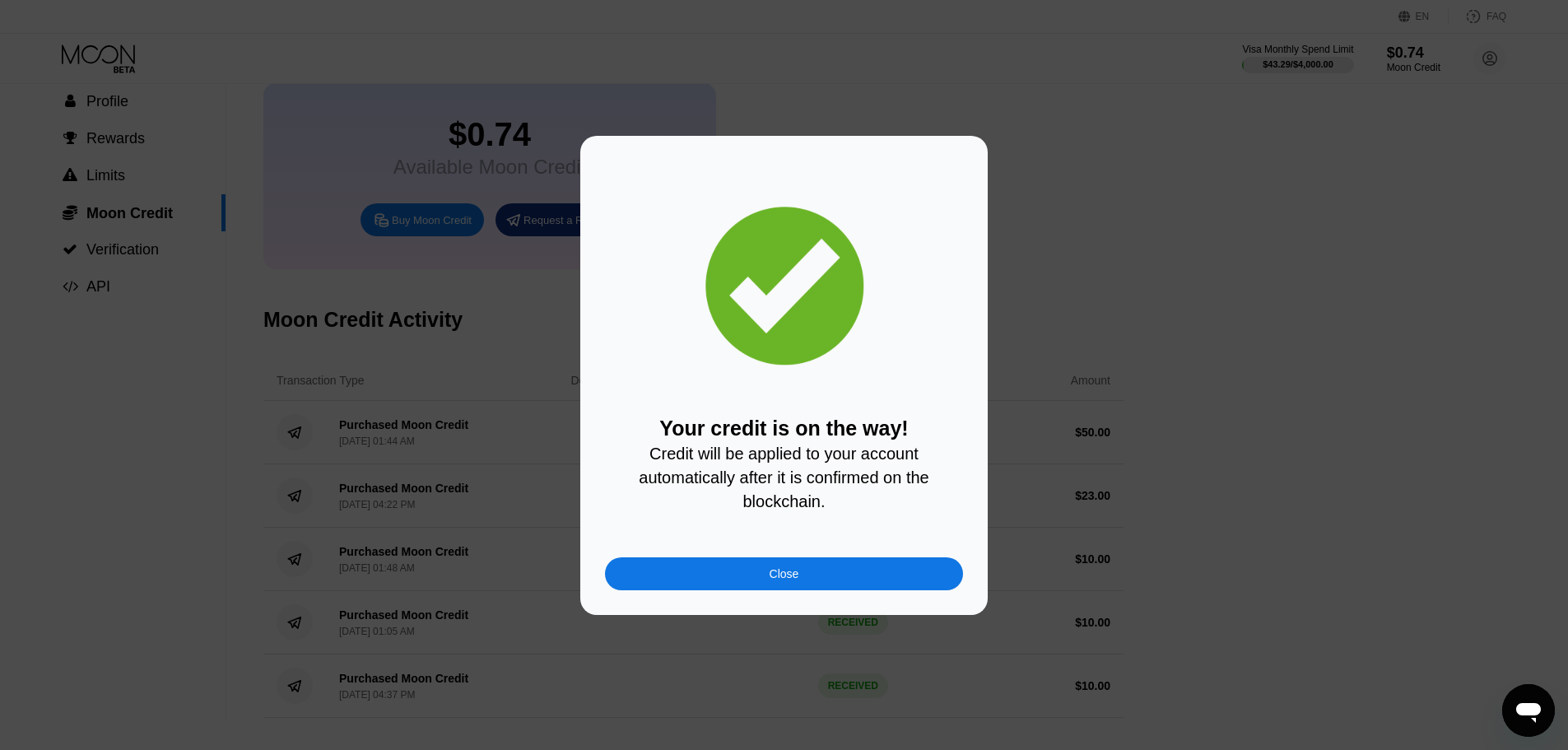
click at [786, 574] on div "Close" at bounding box center [784, 574] width 30 height 13
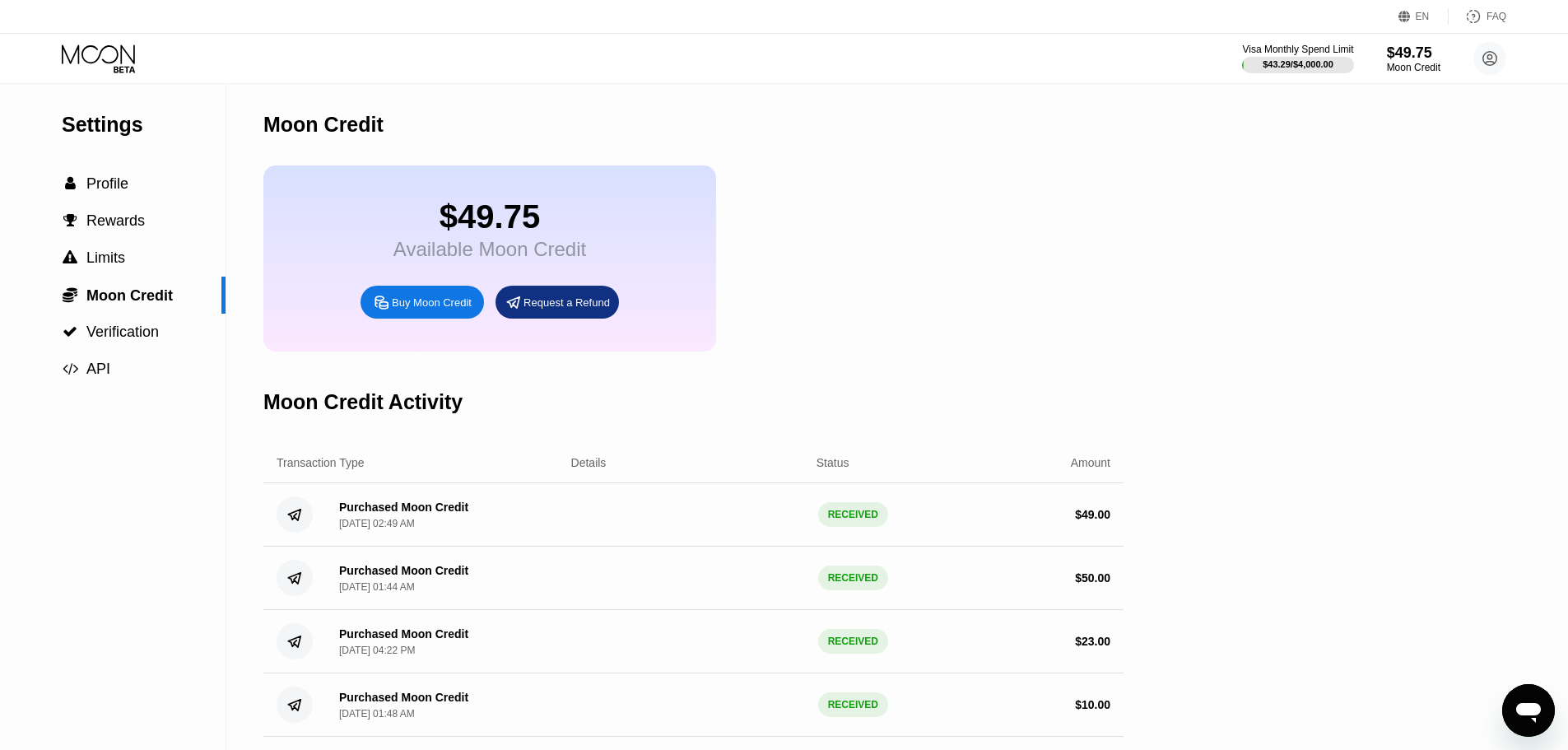
click at [91, 56] on icon at bounding box center [100, 58] width 77 height 29
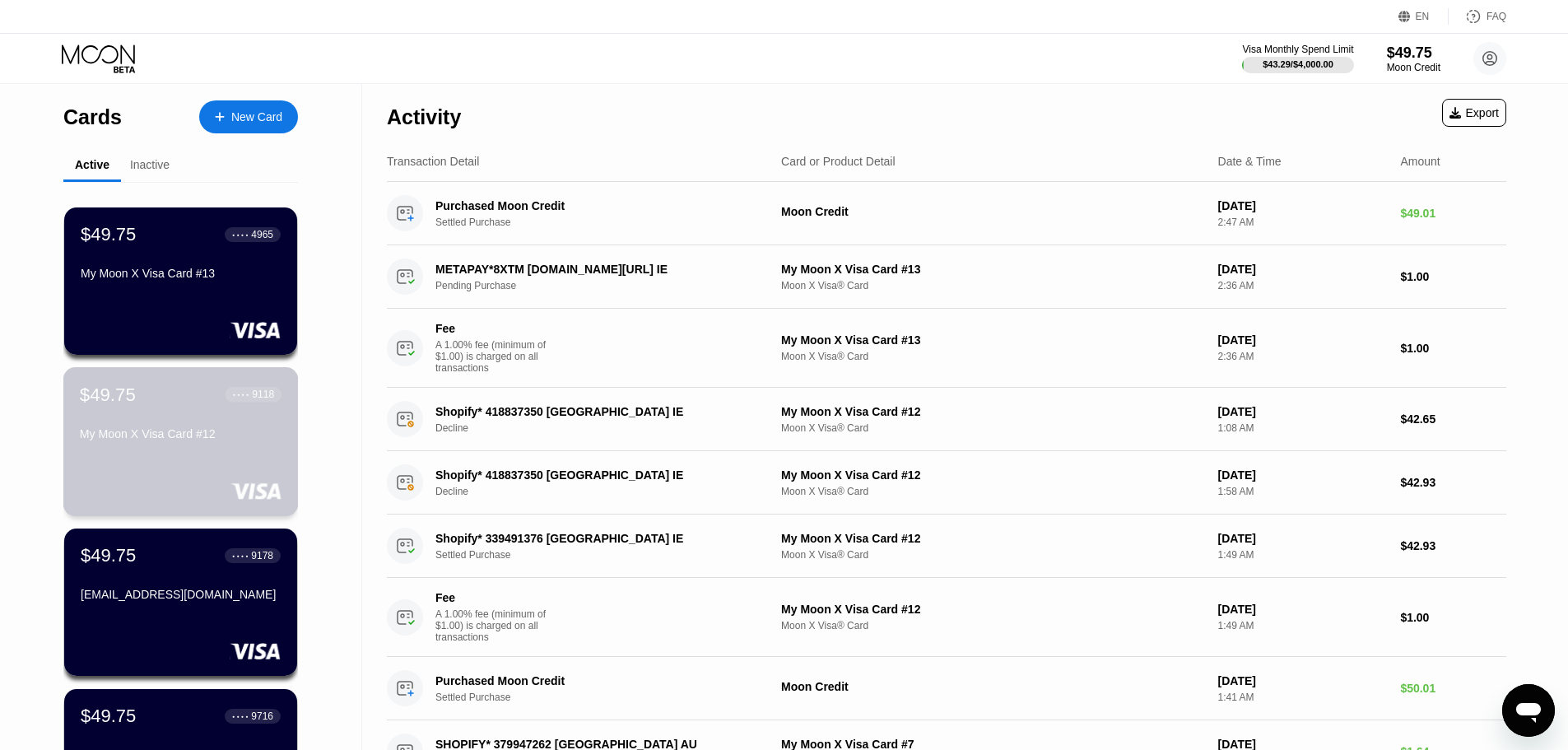
click at [195, 419] on div "$49.75 ● ● ● ● 9118 My Moon X Visa Card #12" at bounding box center [180, 416] width 202 height 64
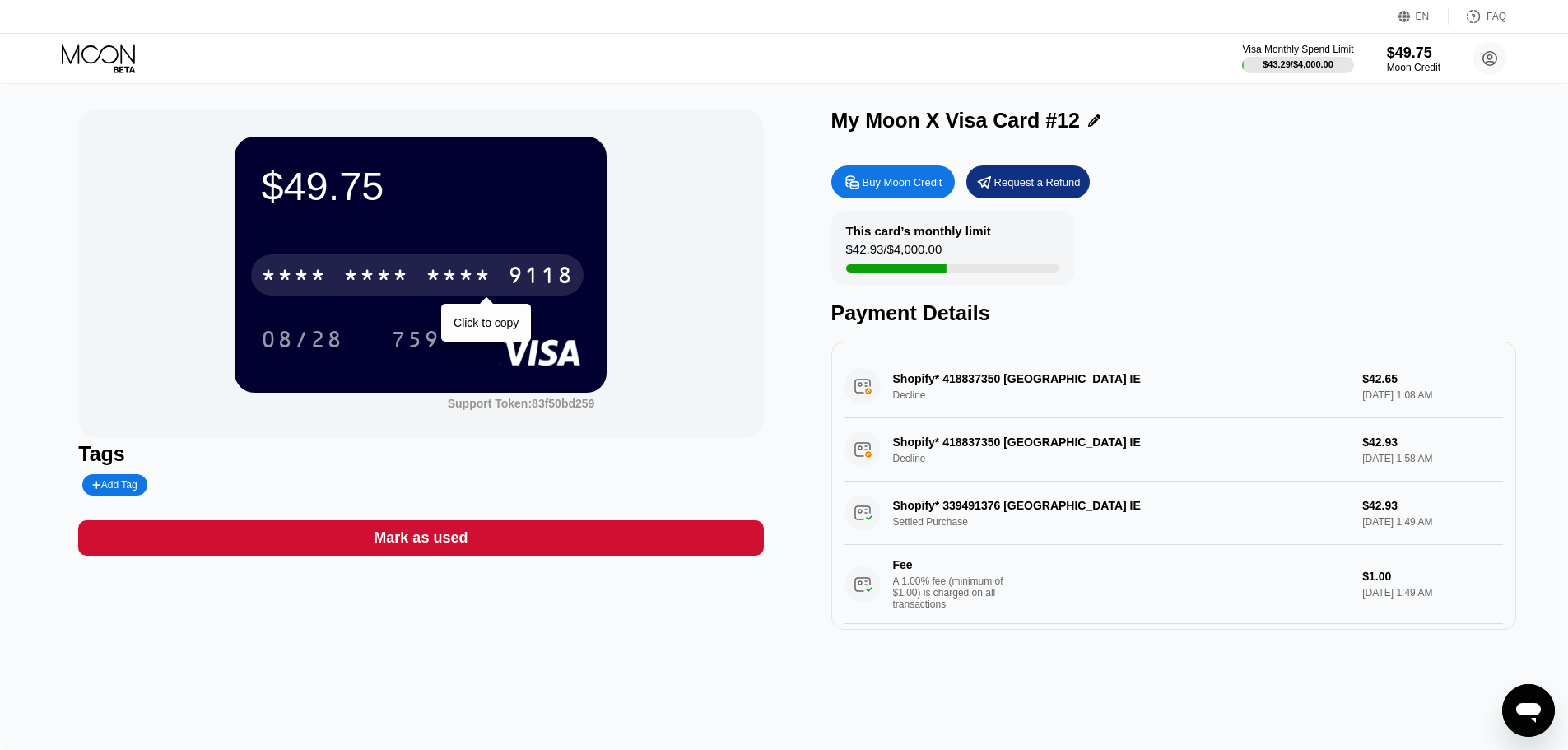
click at [454, 274] on div "* * * *" at bounding box center [458, 277] width 66 height 26
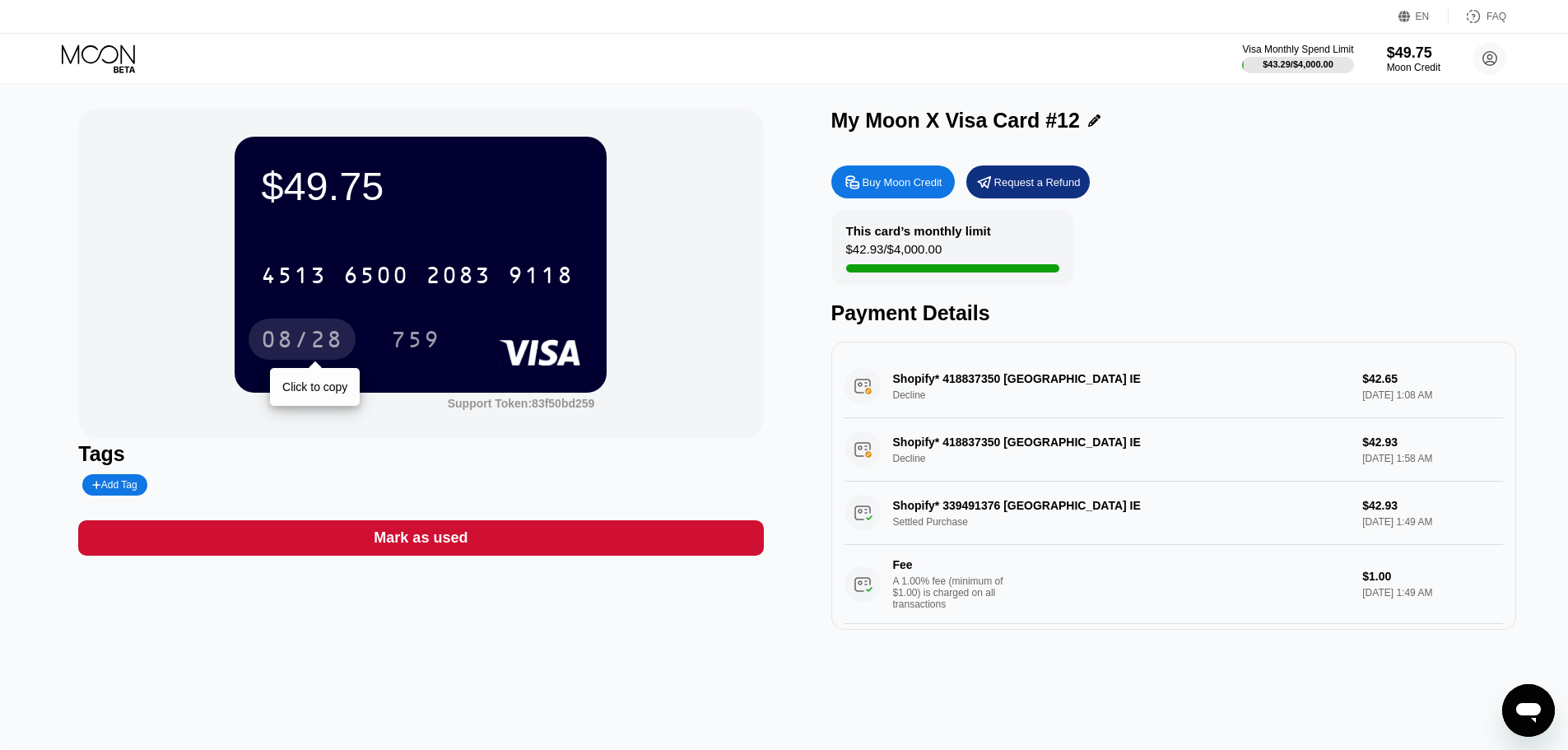
click at [314, 335] on div "08/28" at bounding box center [302, 341] width 82 height 26
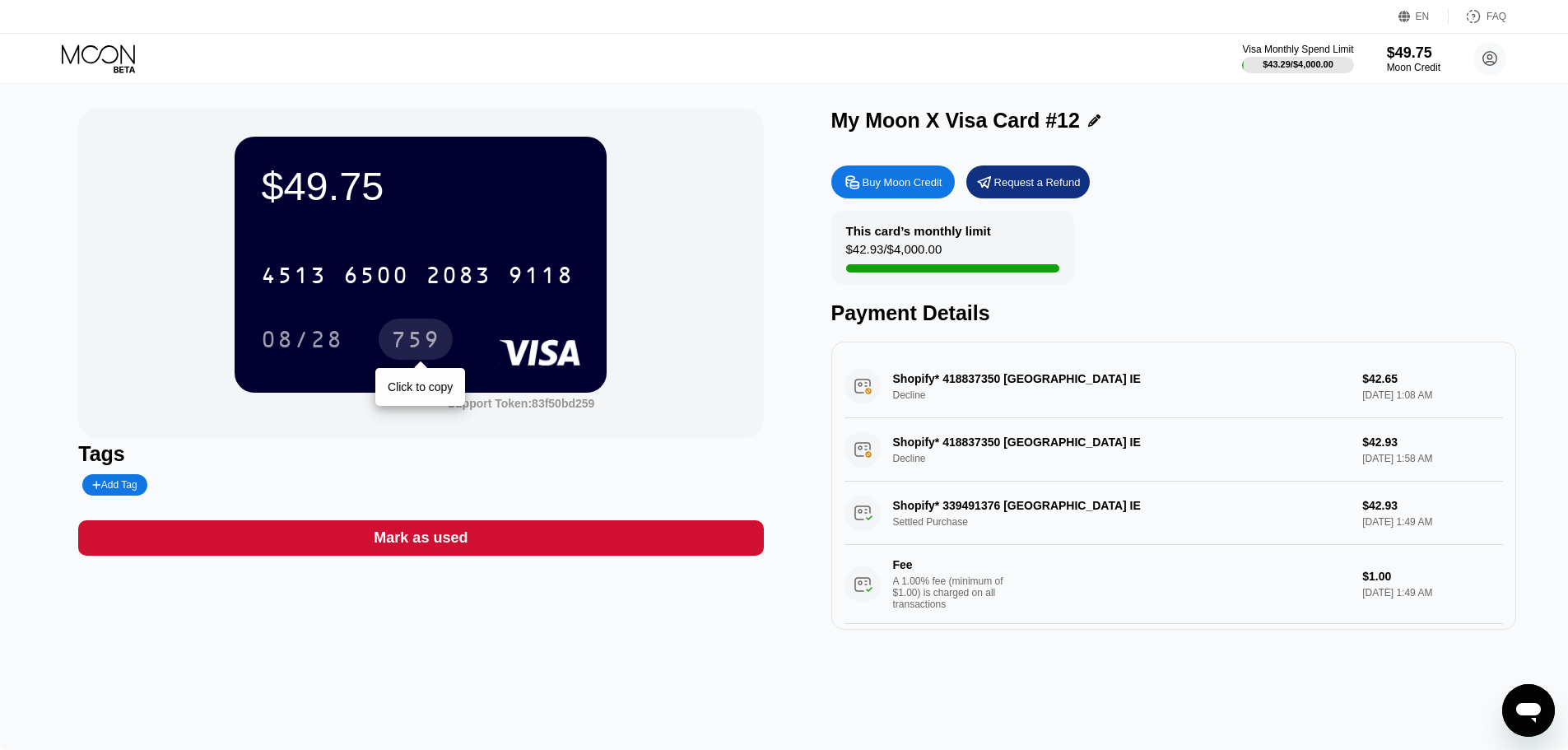
click at [413, 348] on div "759" at bounding box center [416, 341] width 49 height 26
